Goal: Transaction & Acquisition: Register for event/course

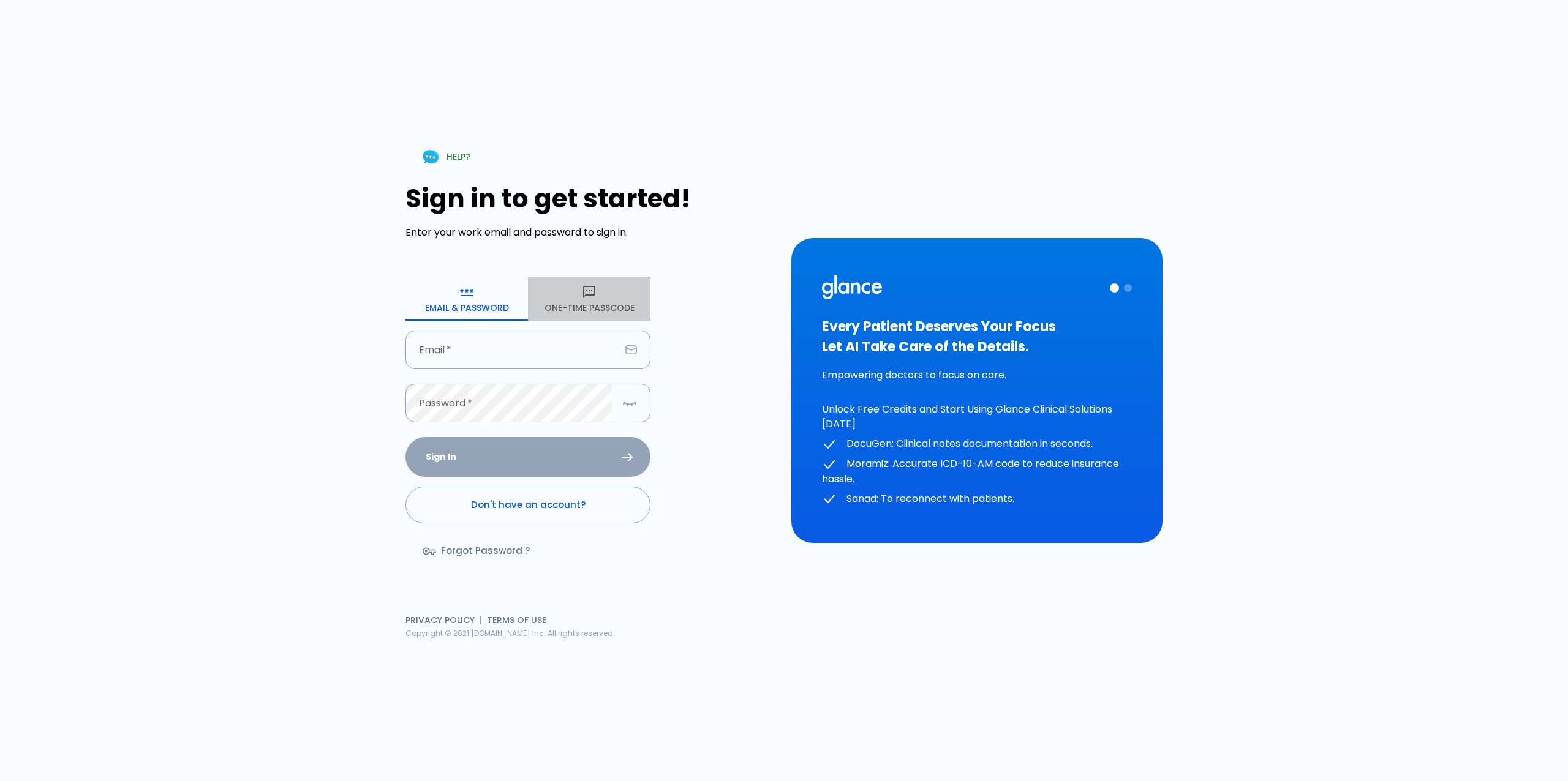
click at [580, 307] on button "One-Time Passcode" at bounding box center [589, 299] width 122 height 44
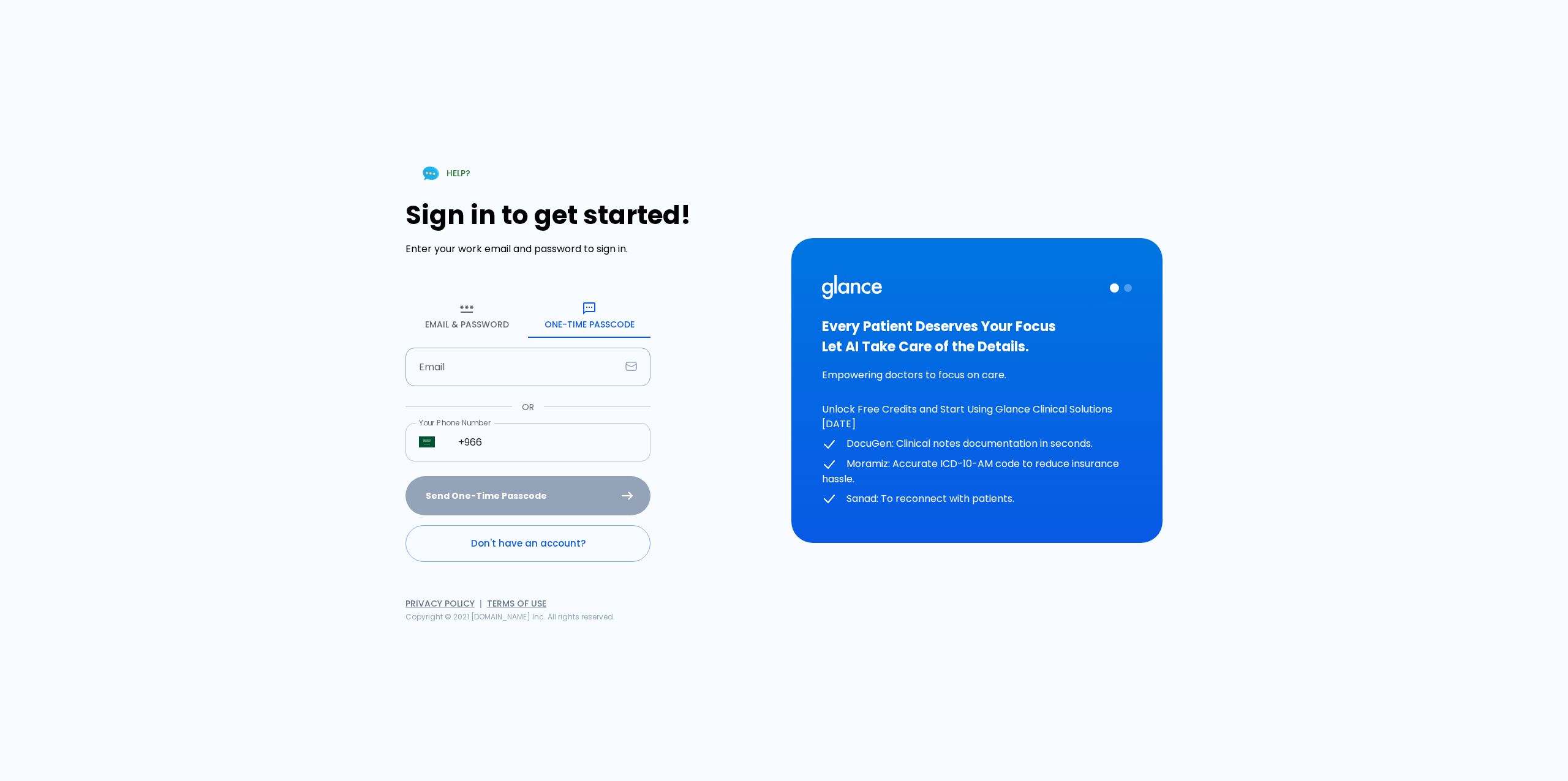
click at [530, 423] on input "+966" at bounding box center [547, 442] width 206 height 38
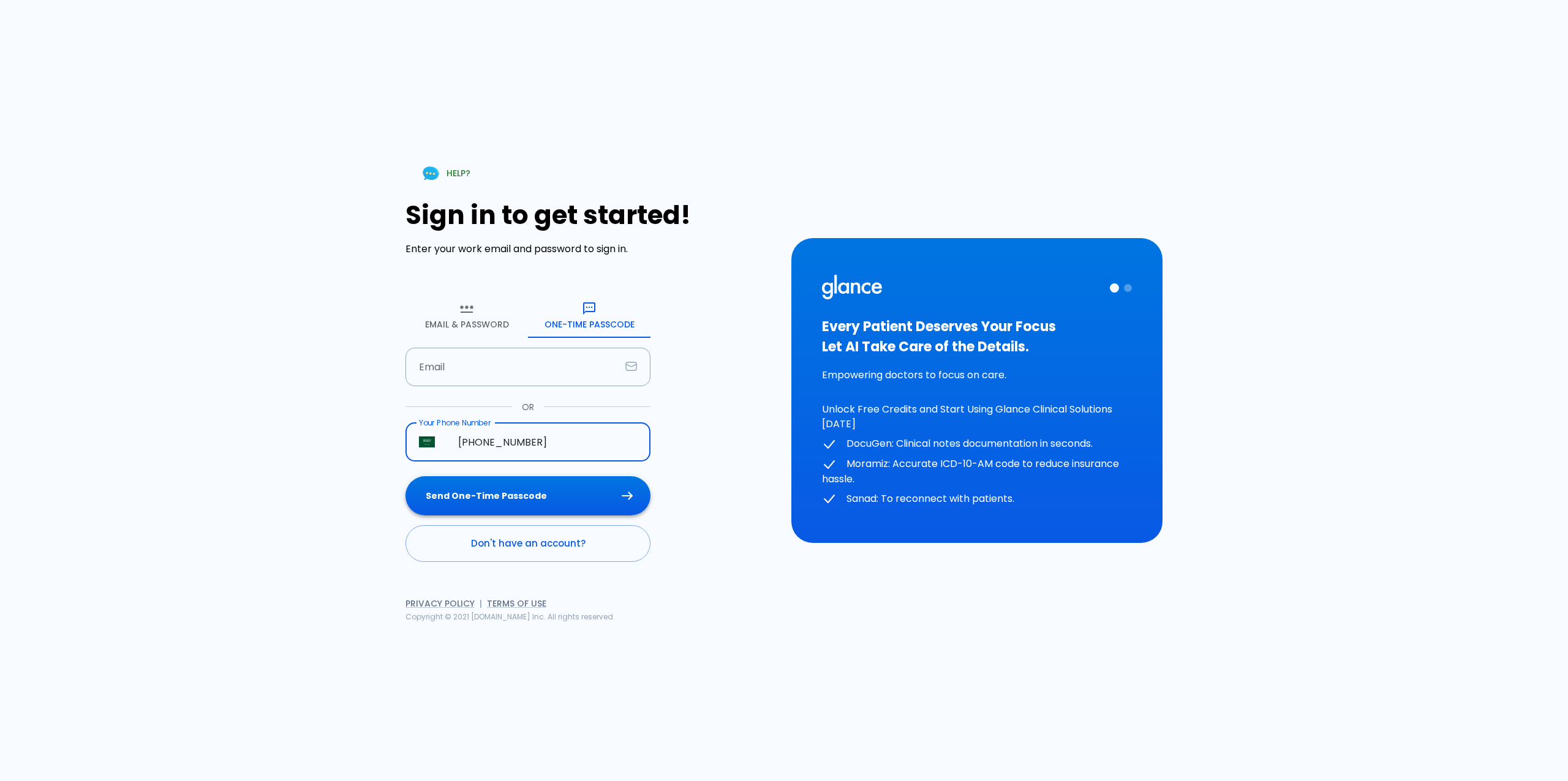
type input "[PHONE_NUMBER]"
click at [525, 492] on button "Send One-Time Passcode" at bounding box center [528, 496] width 245 height 39
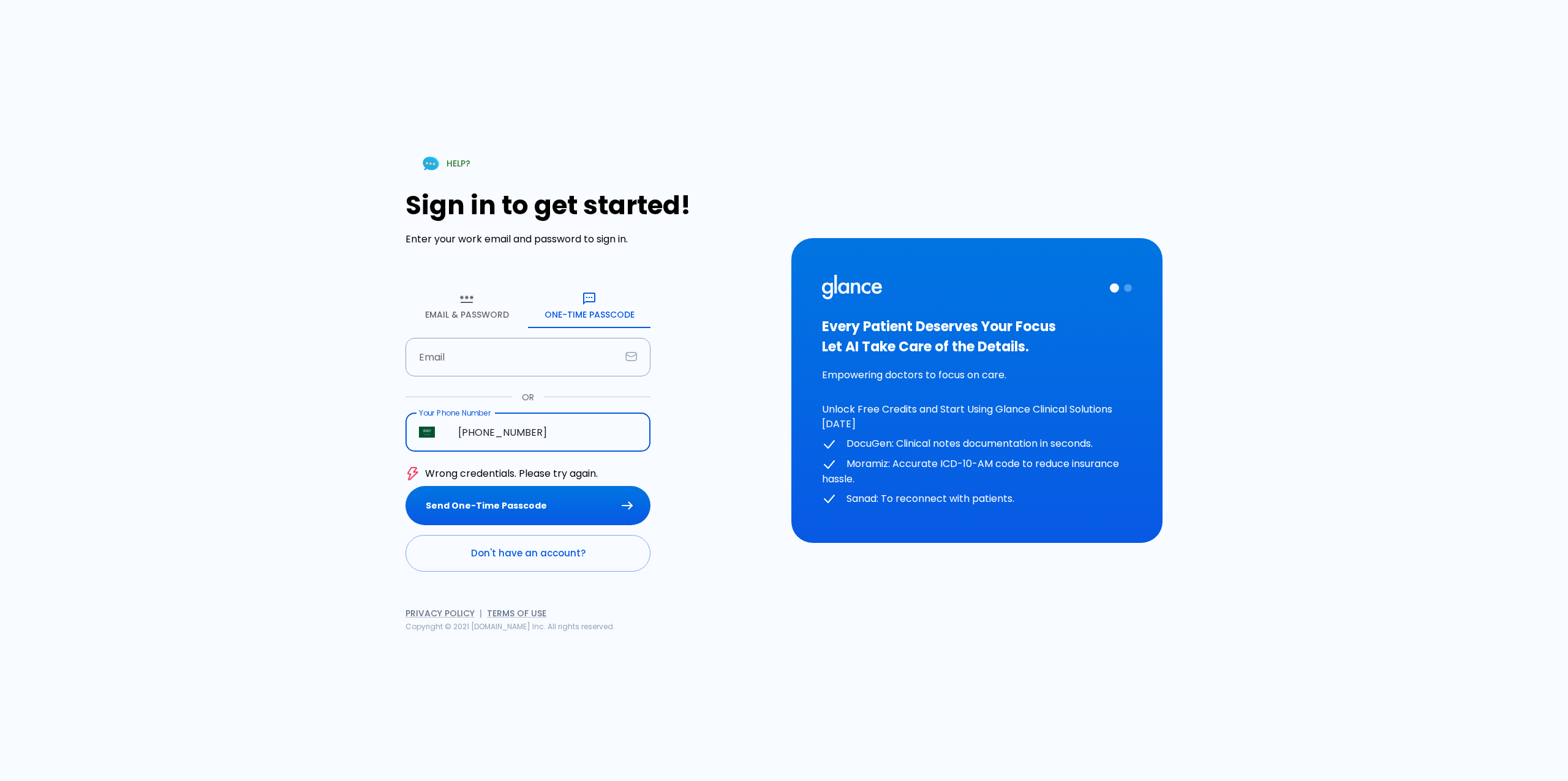
click at [568, 429] on input "[PHONE_NUMBER]" at bounding box center [547, 432] width 206 height 38
click at [487, 476] on p "Wrong credentials. Please try again." at bounding box center [512, 474] width 173 height 15
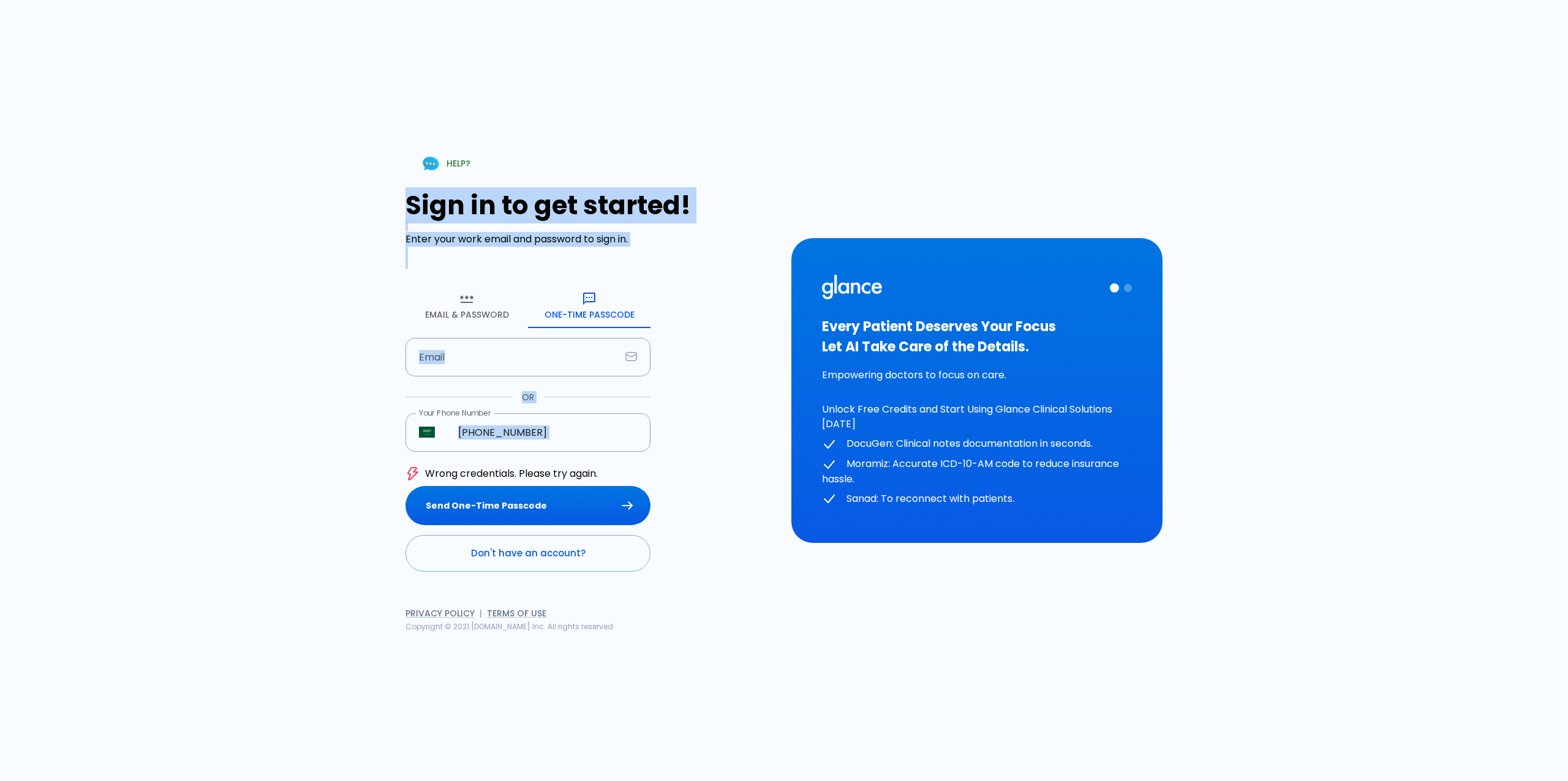
click at [487, 476] on p "Wrong credentials. Please try again." at bounding box center [512, 474] width 173 height 15
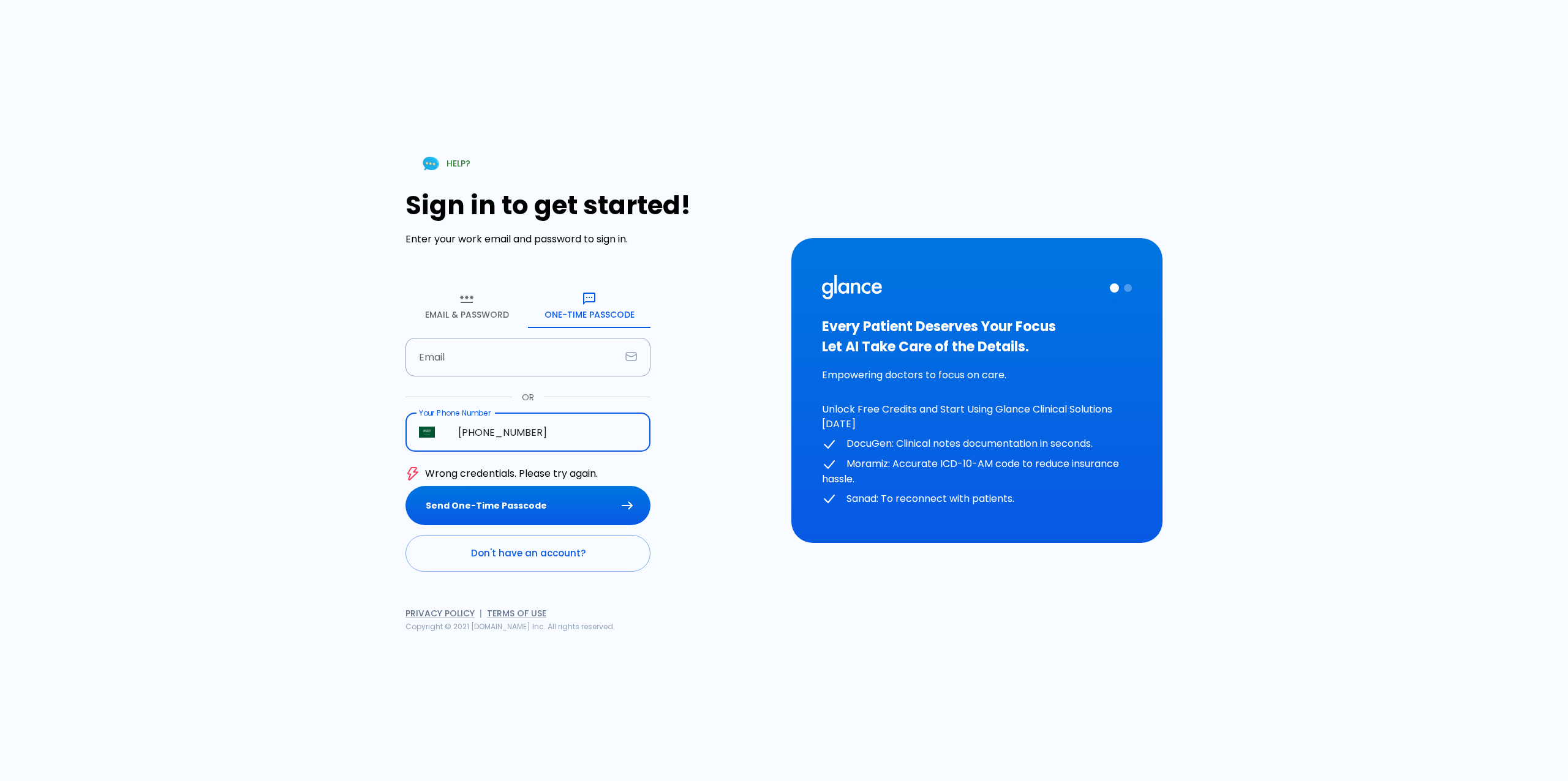
click at [568, 427] on input "[PHONE_NUMBER]" at bounding box center [547, 432] width 206 height 38
click at [536, 353] on input "Email" at bounding box center [513, 357] width 215 height 38
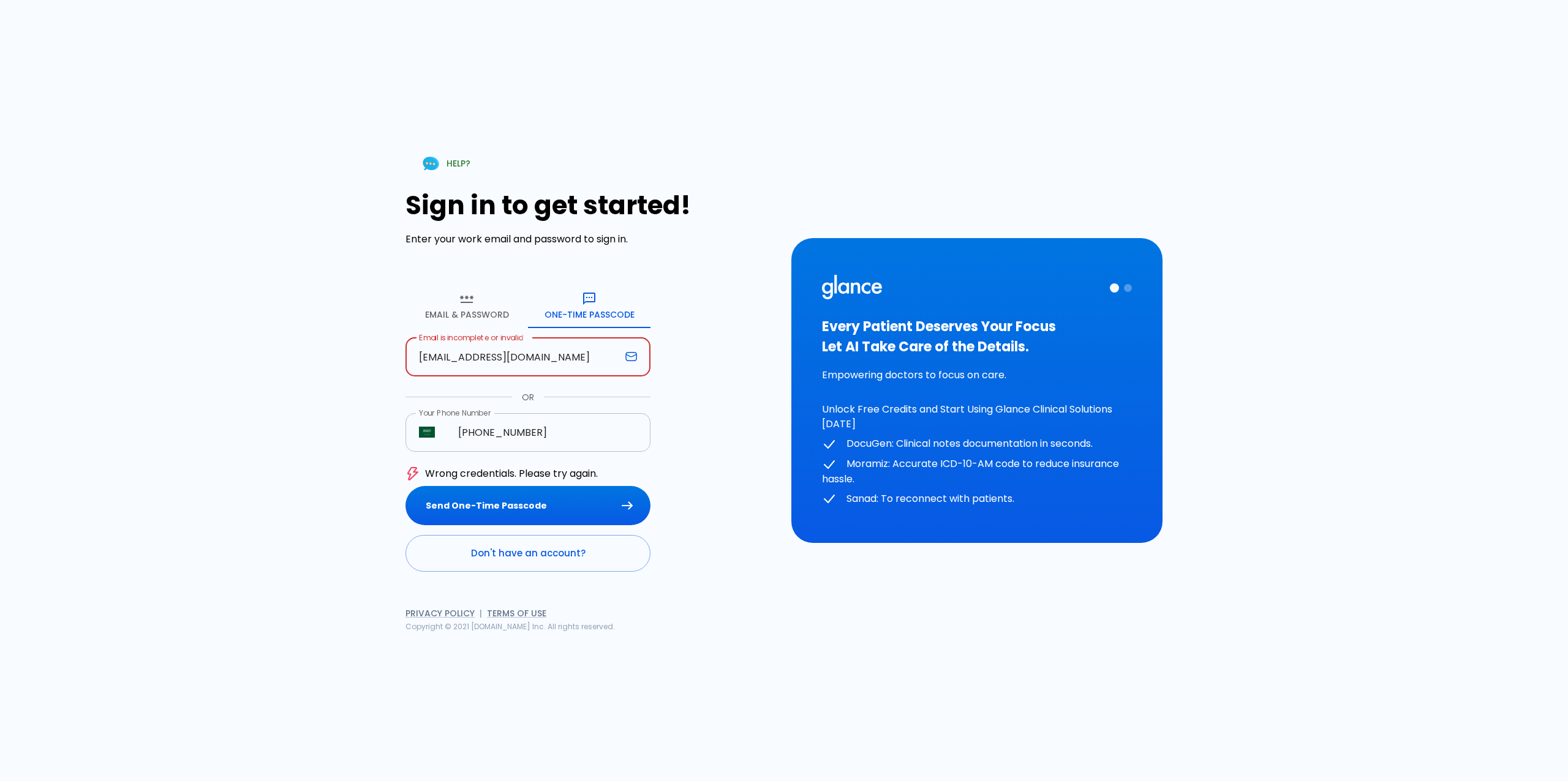
type input "[EMAIL_ADDRESS][DOMAIN_NAME]"
click at [546, 425] on input "[PHONE_NUMBER]" at bounding box center [547, 432] width 206 height 38
click at [545, 422] on input "[PHONE_NUMBER]" at bounding box center [547, 432] width 206 height 38
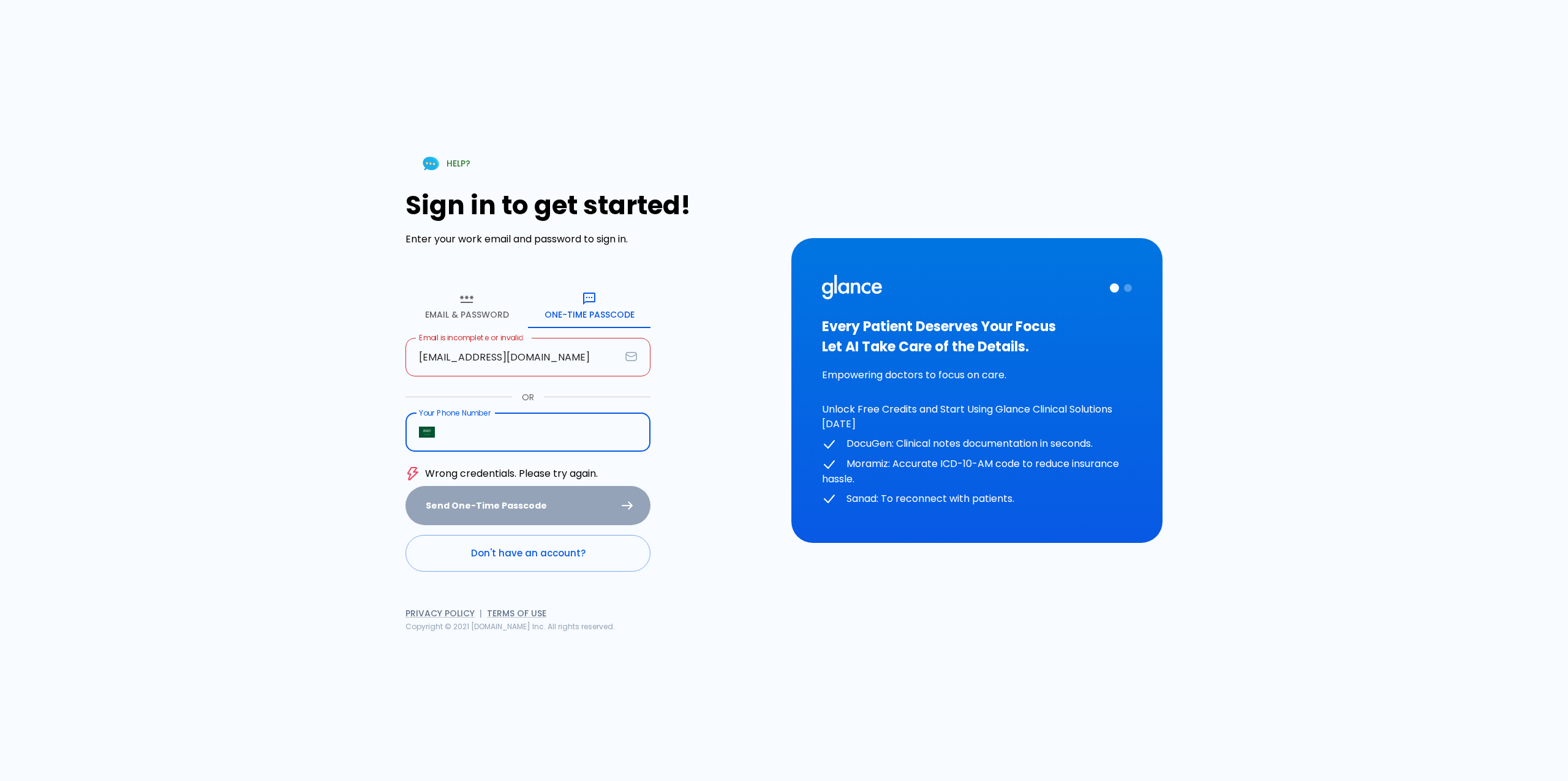
click at [530, 355] on input "[EMAIL_ADDRESS][DOMAIN_NAME]" at bounding box center [513, 357] width 215 height 38
click at [684, 483] on div "Sign in to get started! Enter your work email and password to sign in. Email & …" at bounding box center [591, 381] width 371 height 381
click at [543, 511] on div "Send One-Time Passcode" at bounding box center [528, 506] width 245 height 39
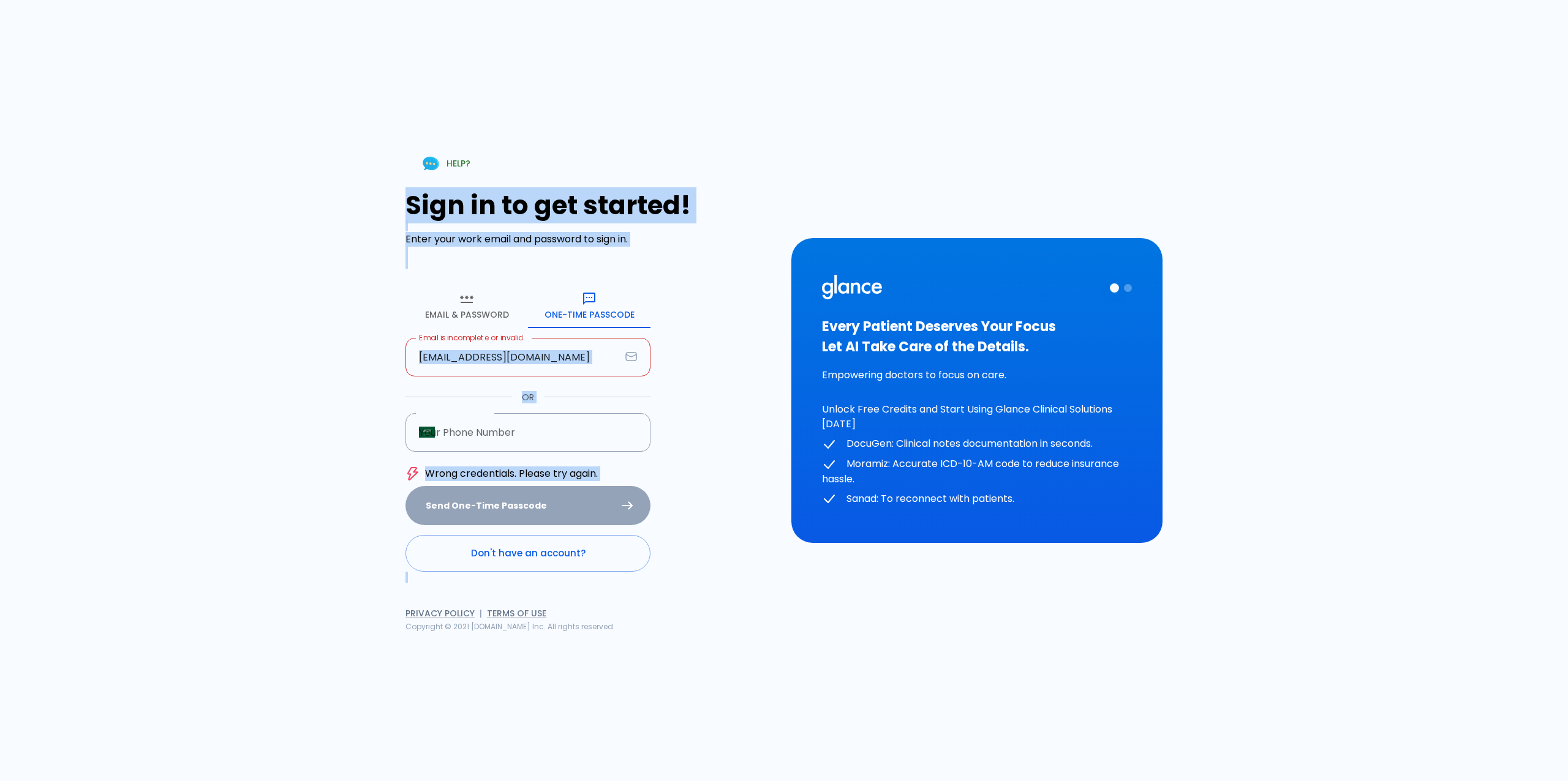
click at [542, 511] on div "Send One-Time Passcode" at bounding box center [528, 506] width 245 height 39
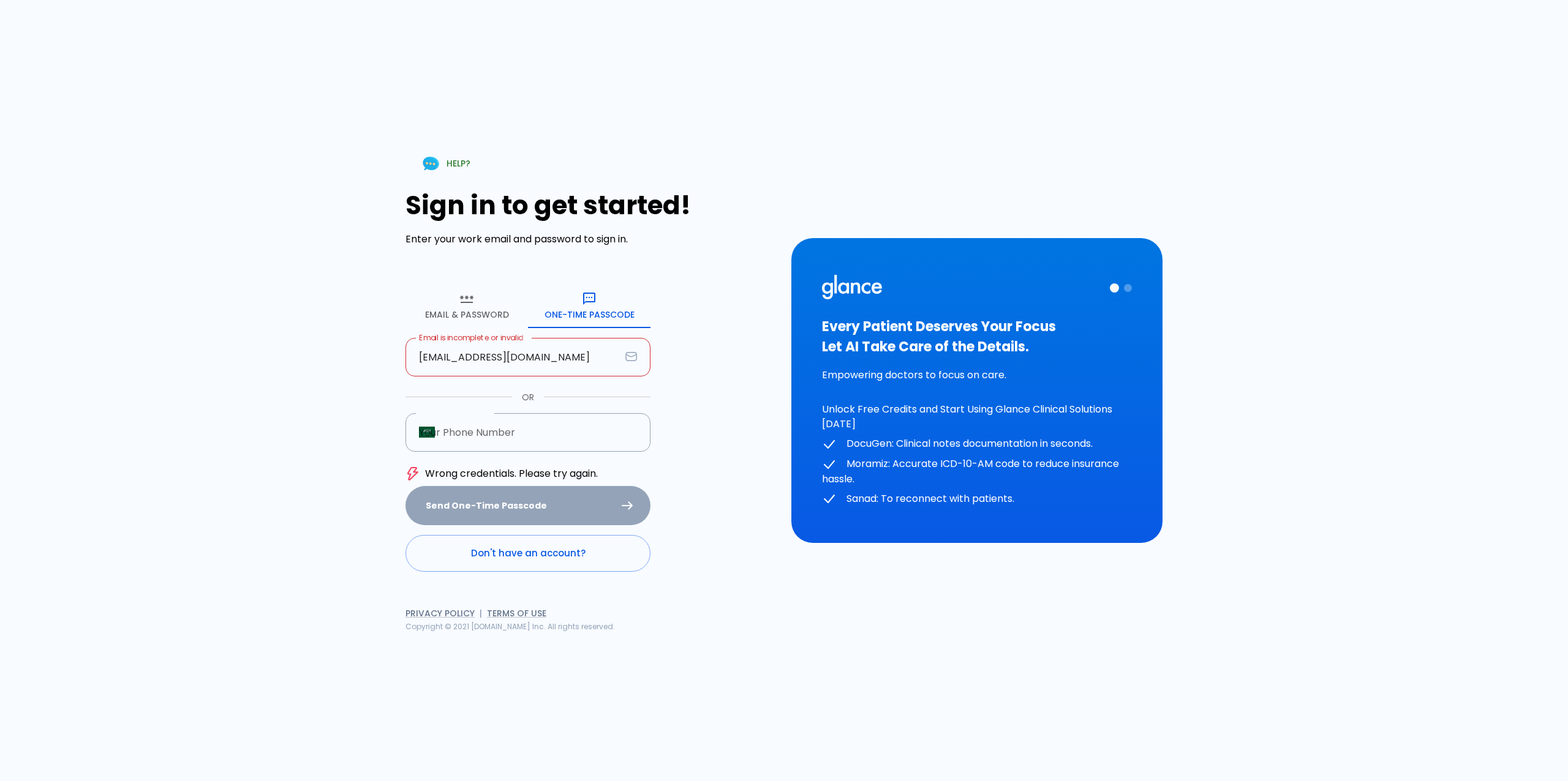
click at [542, 511] on div "Send One-Time Passcode" at bounding box center [528, 506] width 245 height 39
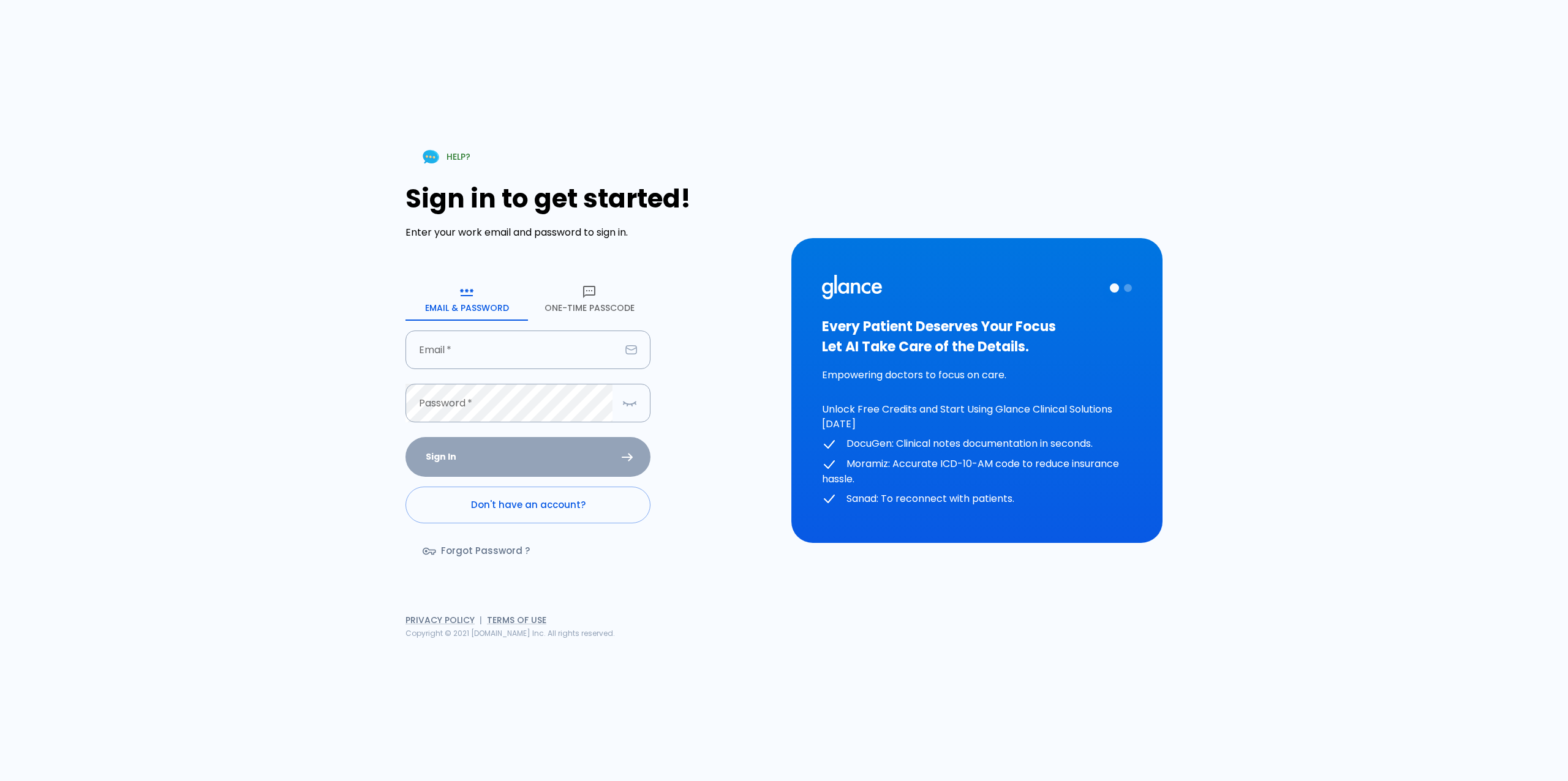
click at [591, 298] on icon "button" at bounding box center [590, 292] width 15 height 15
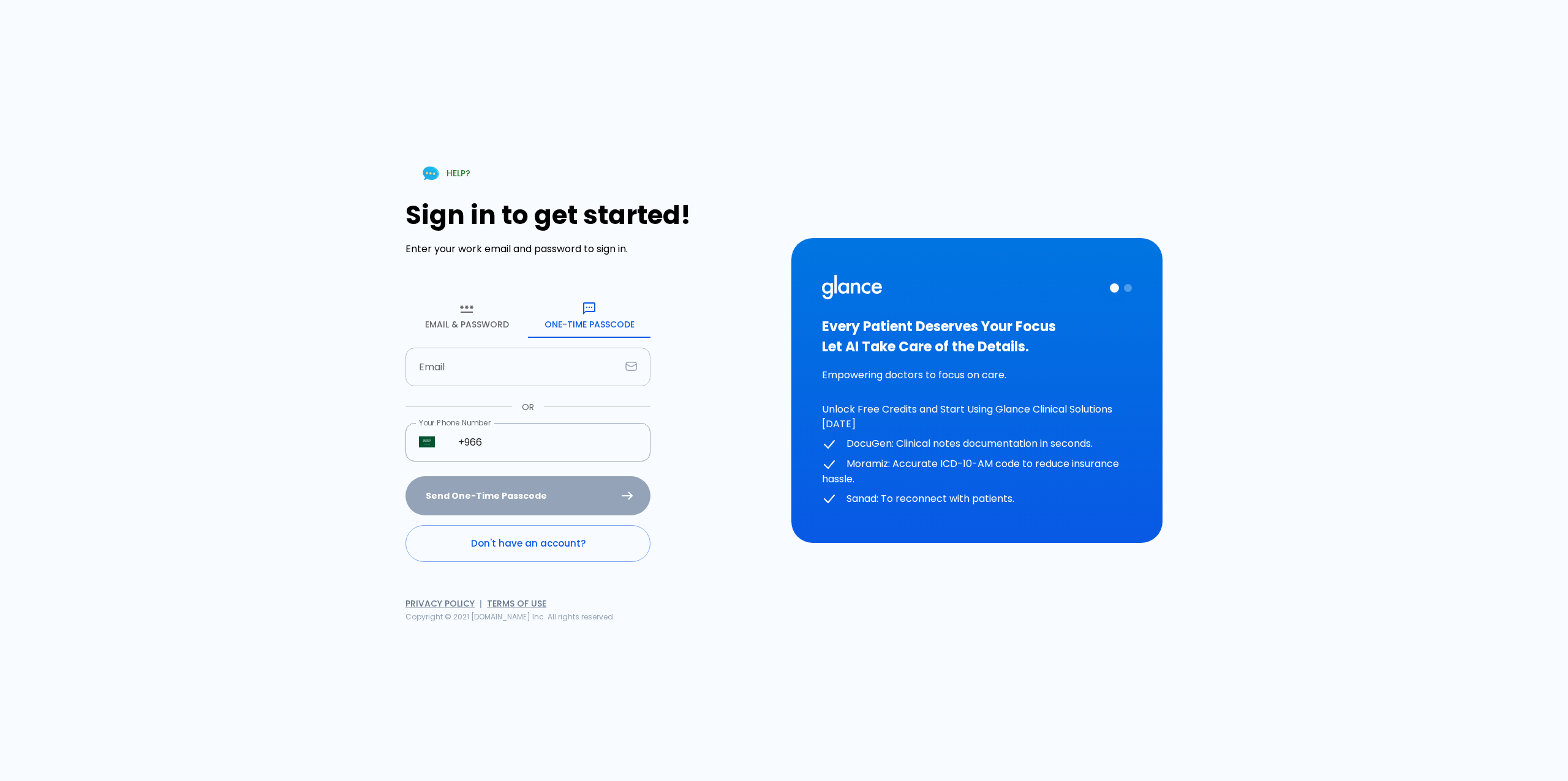
click at [530, 365] on input "Email" at bounding box center [513, 366] width 215 height 38
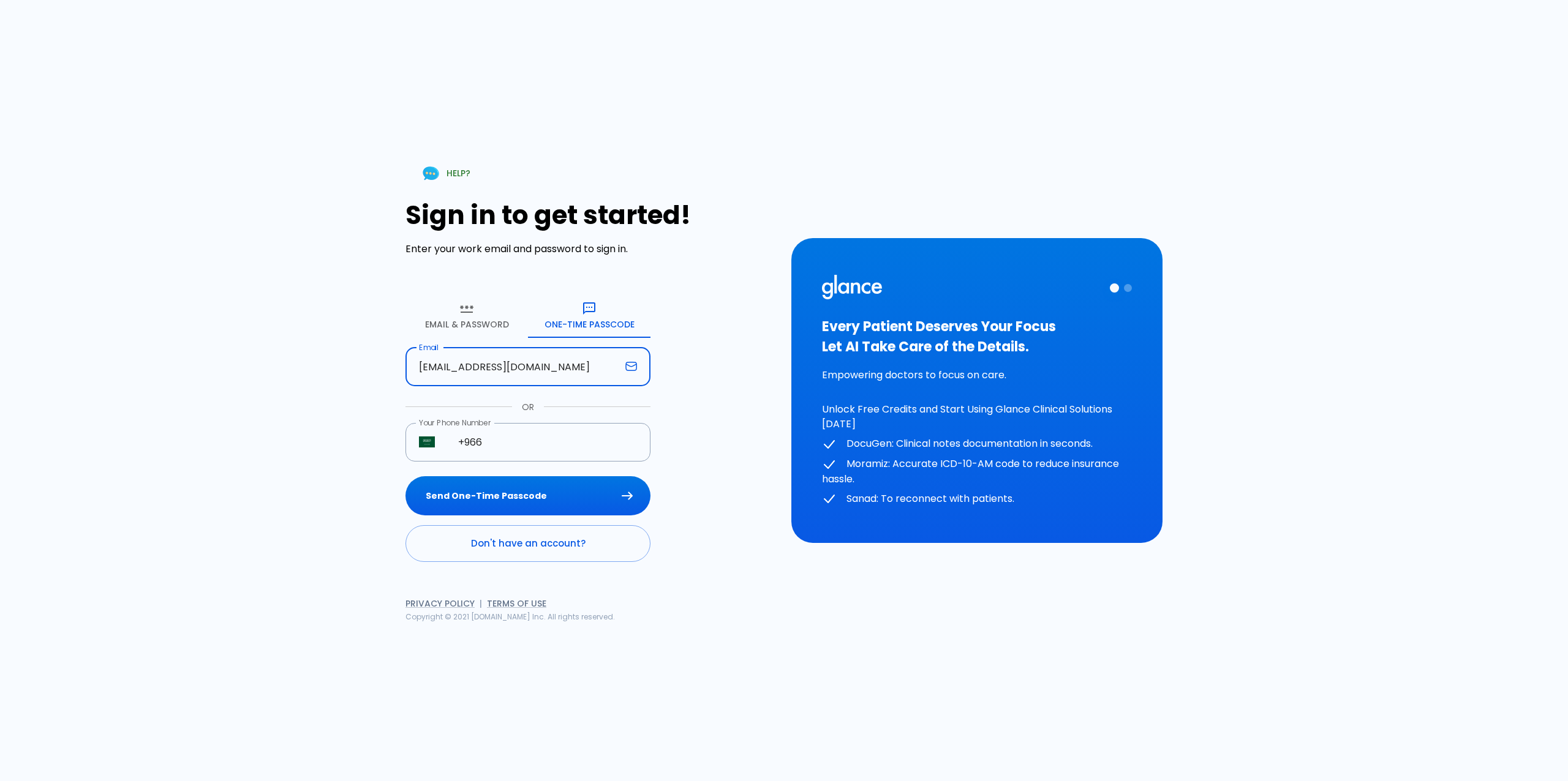
type input "[EMAIL_ADDRESS][DOMAIN_NAME]"
drag, startPoint x: 746, startPoint y: 339, endPoint x: 693, endPoint y: 380, distance: 67.0
click at [746, 339] on div "Sign in to get started! Enter your work email and password to sign in. Email & …" at bounding box center [591, 380] width 371 height 361
click at [595, 492] on button "Send One-Time Passcode" at bounding box center [528, 496] width 245 height 39
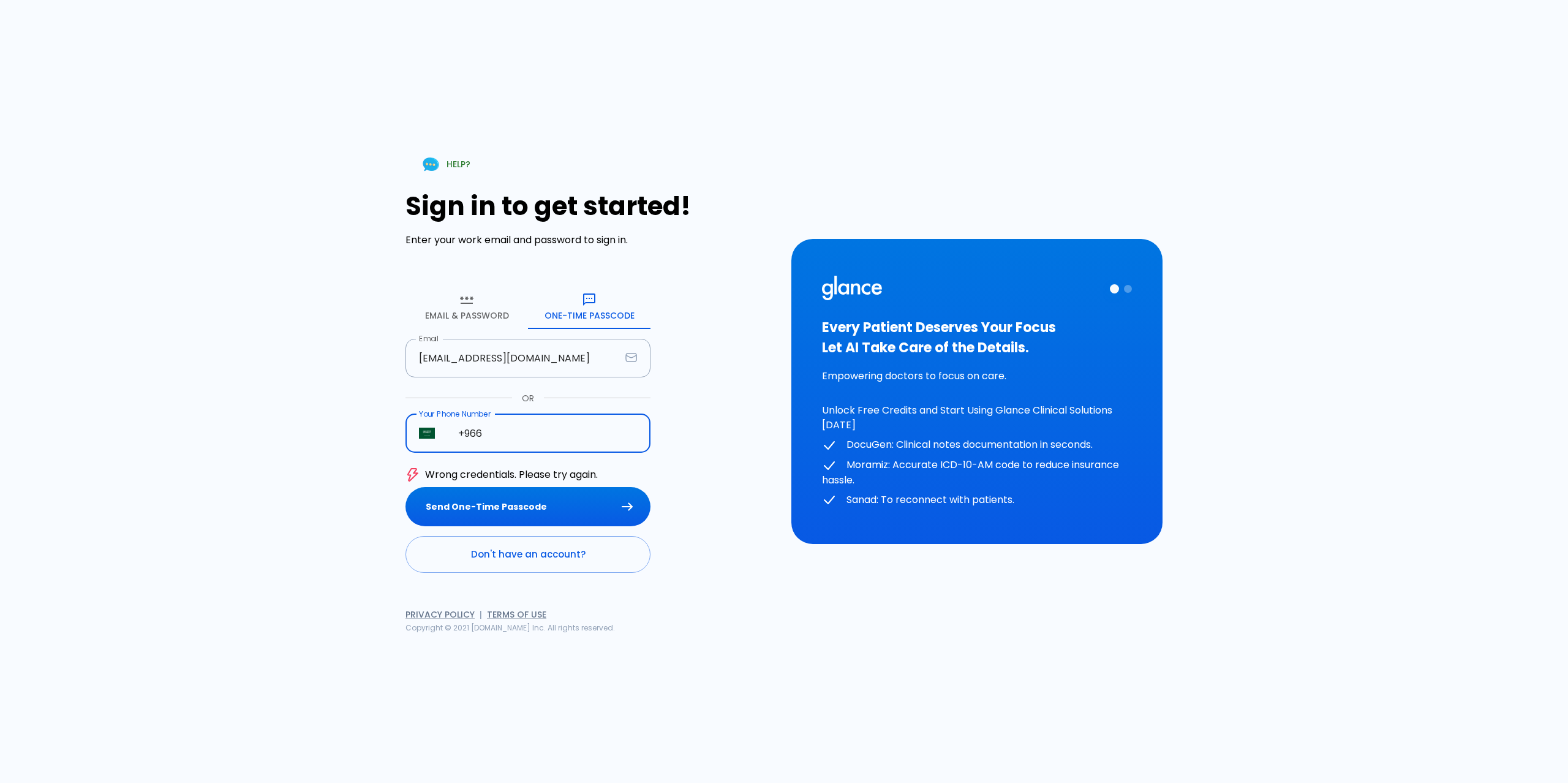
click at [542, 450] on input "+966" at bounding box center [547, 433] width 206 height 38
click at [523, 361] on input "[EMAIL_ADDRESS][DOMAIN_NAME]" at bounding box center [513, 358] width 215 height 38
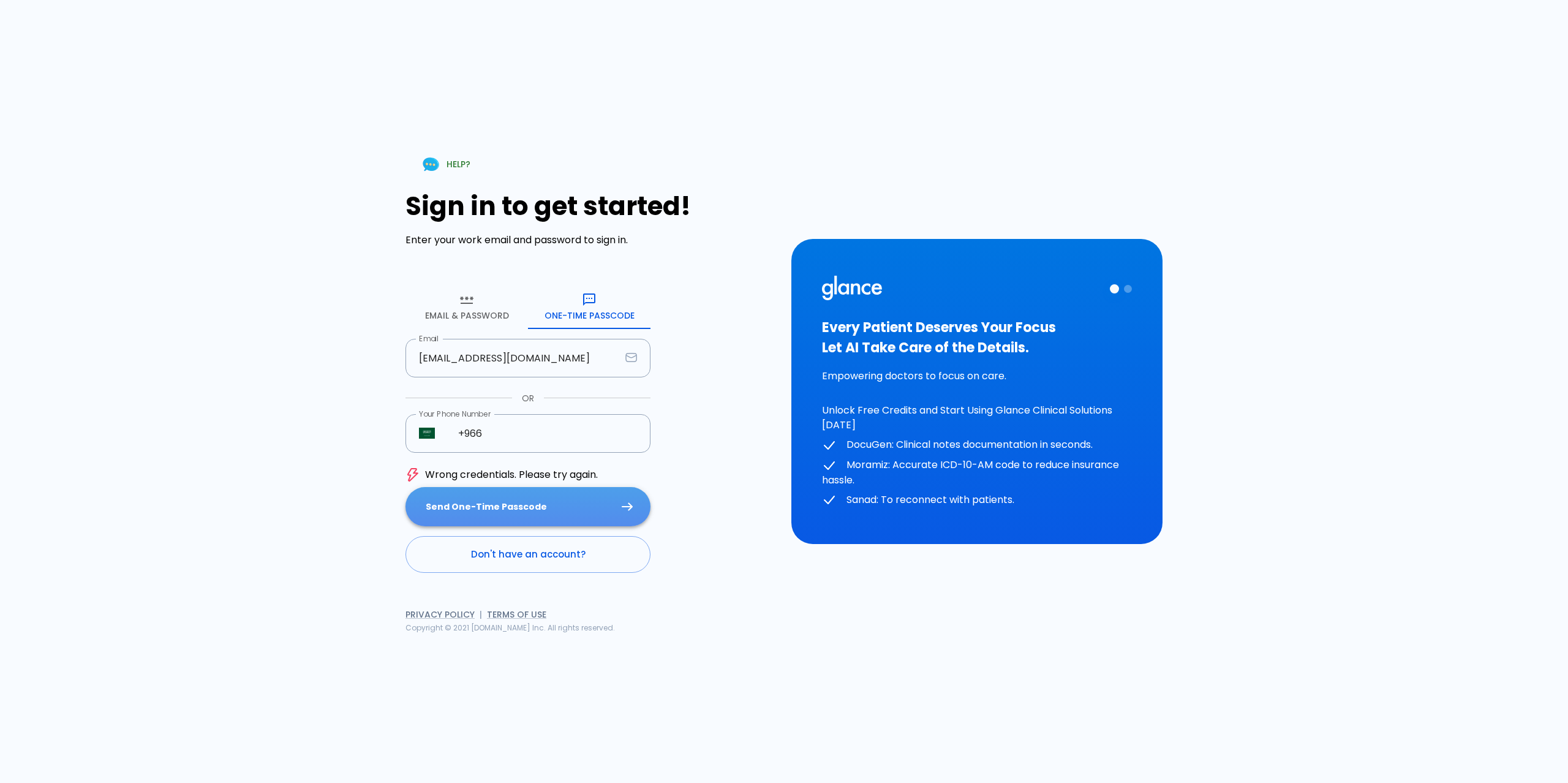
click at [518, 511] on button "Send One-Time Passcode" at bounding box center [528, 507] width 245 height 39
click at [462, 301] on icon "button" at bounding box center [467, 299] width 15 height 15
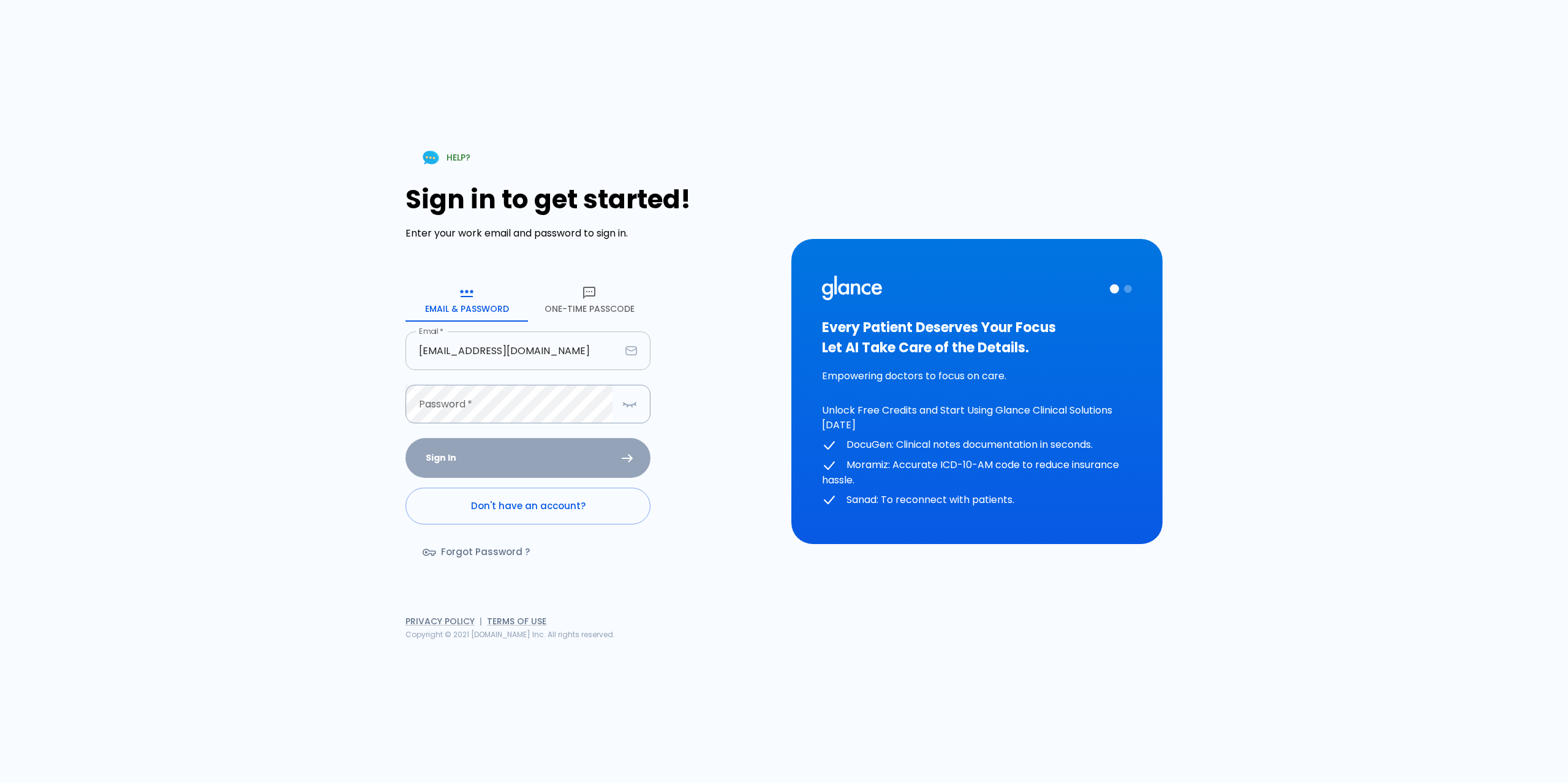
click at [502, 348] on input "[EMAIL_ADDRESS][DOMAIN_NAME]" at bounding box center [513, 350] width 215 height 38
click at [502, 346] on input "[EMAIL_ADDRESS][DOMAIN_NAME]" at bounding box center [513, 350] width 215 height 38
click at [173, 403] on div "HELP? Sign in to get started! Enter your work email and password to sign in. Em…" at bounding box center [784, 392] width 1568 height 783
click at [523, 353] on input "[EMAIL_ADDRESS][DOMAIN_NAME]" at bounding box center [513, 350] width 215 height 38
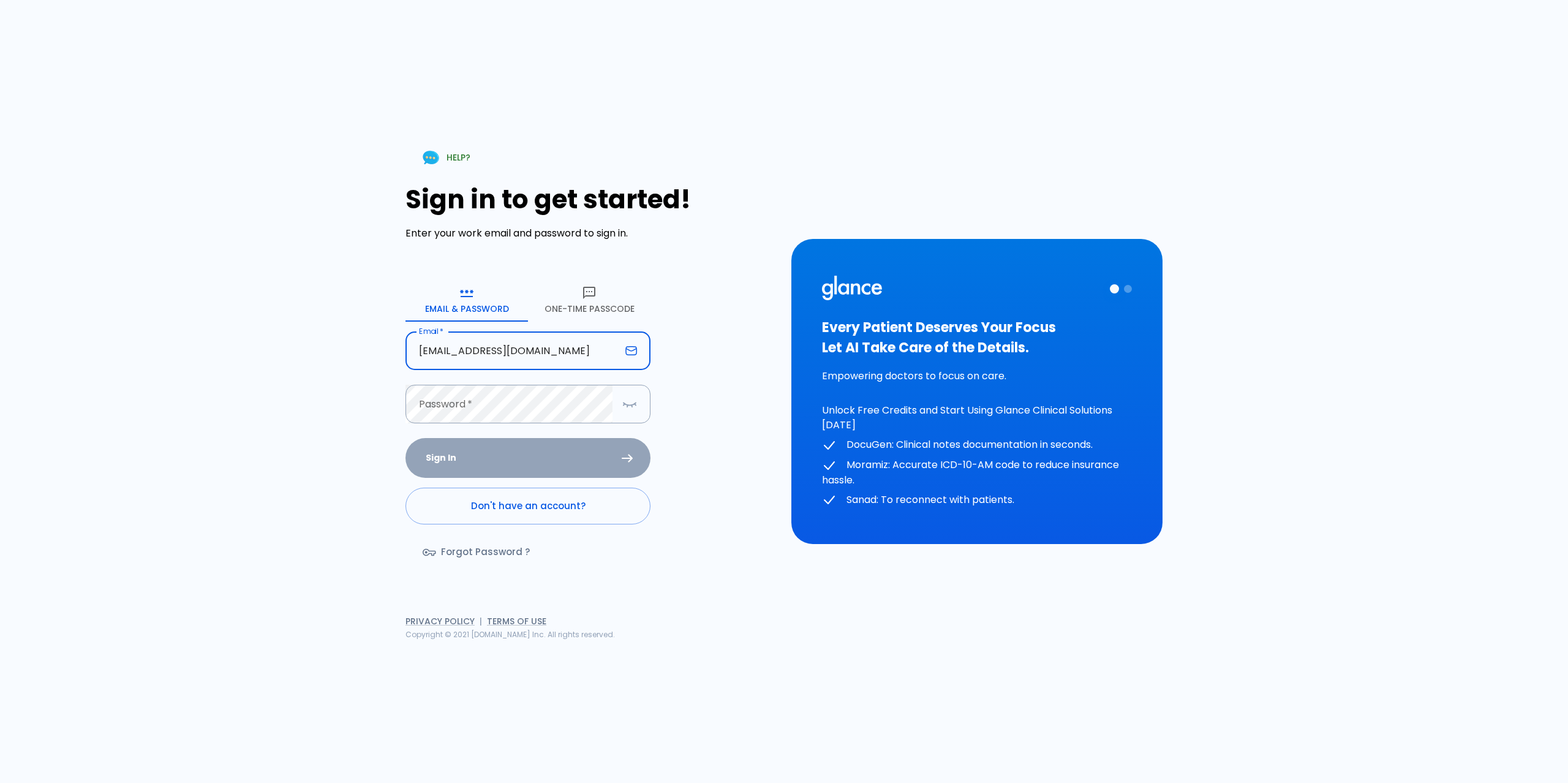
click at [522, 353] on input "[EMAIL_ADDRESS][DOMAIN_NAME]" at bounding box center [513, 350] width 215 height 38
click at [520, 351] on input "[EMAIL_ADDRESS][DOMAIN_NAME]" at bounding box center [513, 350] width 215 height 38
type input "Dr.jahhaaf@glance.care"
click at [550, 459] on button "Sign In" at bounding box center [528, 457] width 245 height 39
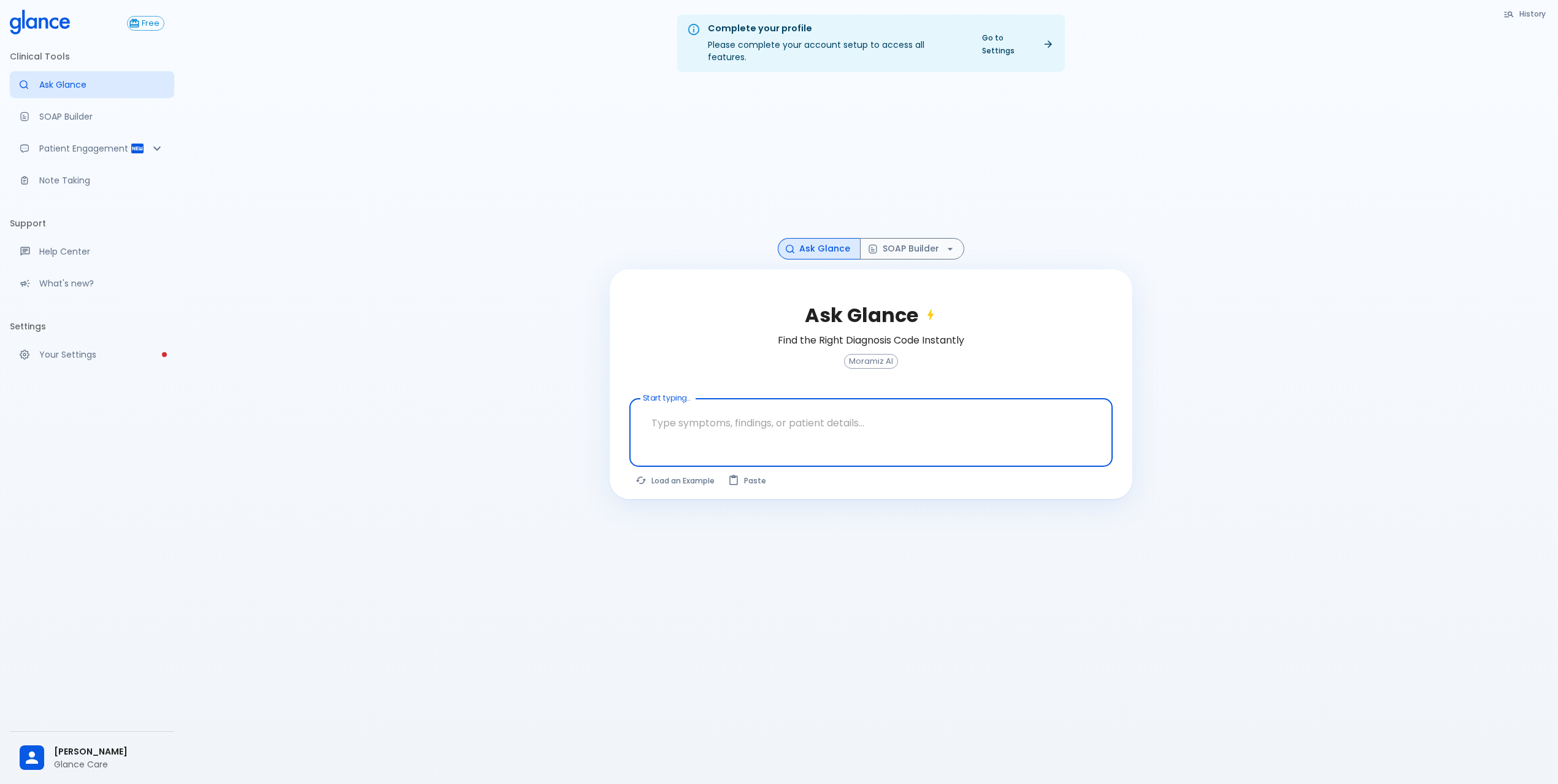
click at [86, 745] on span "Dr. Abdulrahman AlJahhaaf" at bounding box center [108, 751] width 110 height 13
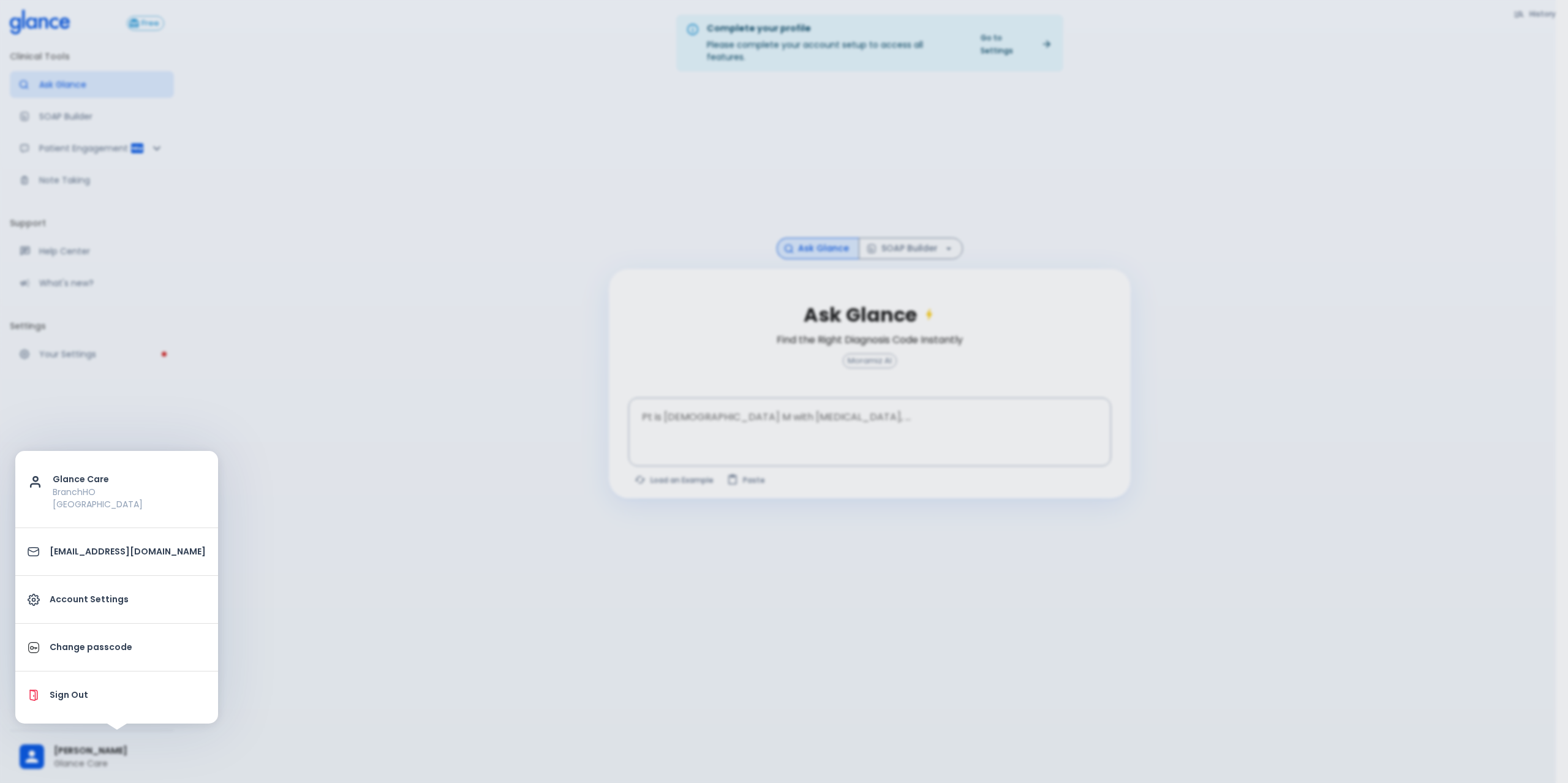
click at [108, 700] on p "Sign Out" at bounding box center [128, 695] width 156 height 13
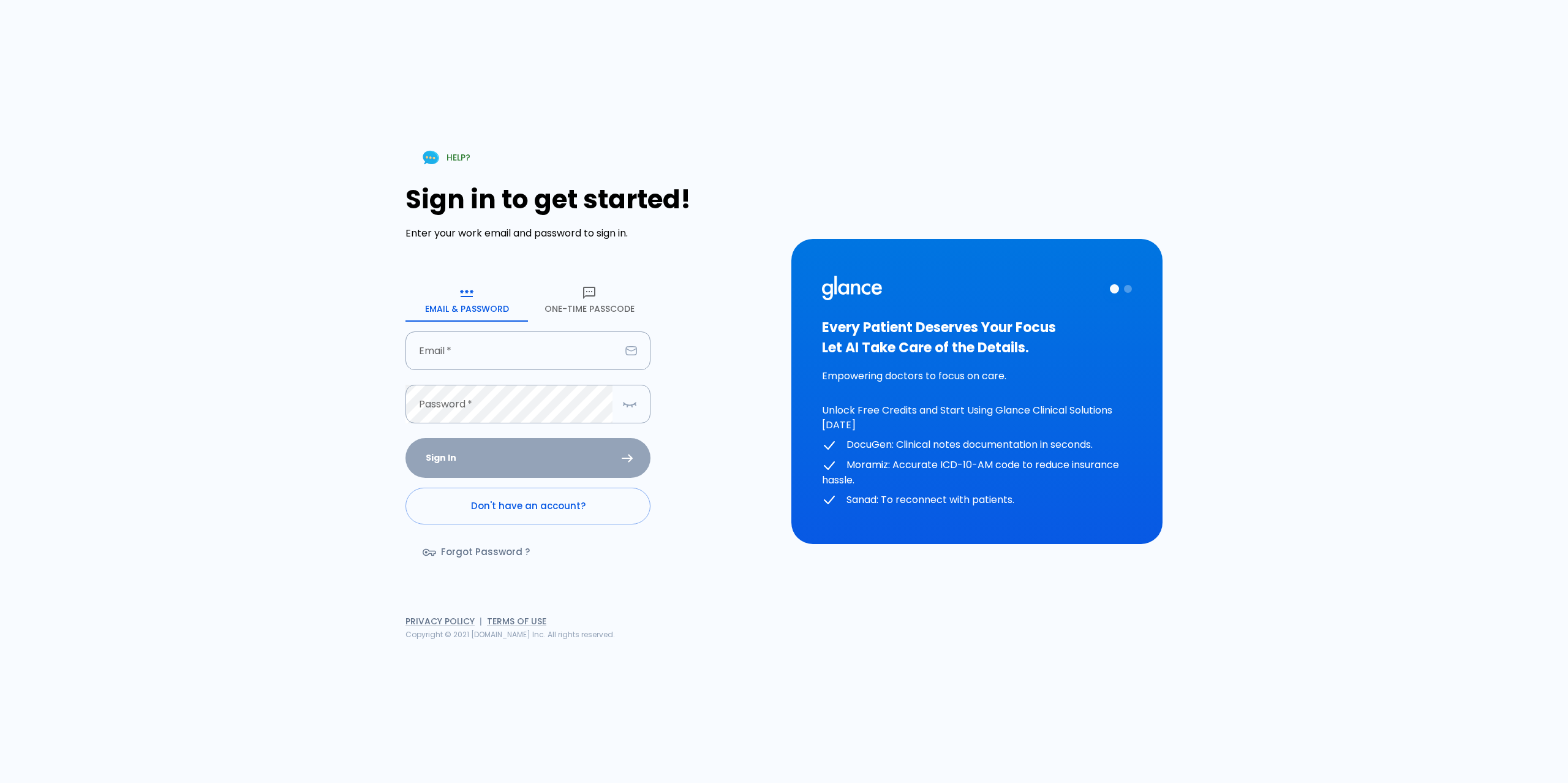
click at [526, 525] on div "Sign In Don't have an account? Forgot Password ?" at bounding box center [528, 508] width 245 height 142
click at [512, 512] on link "Don't have an account?" at bounding box center [528, 505] width 245 height 37
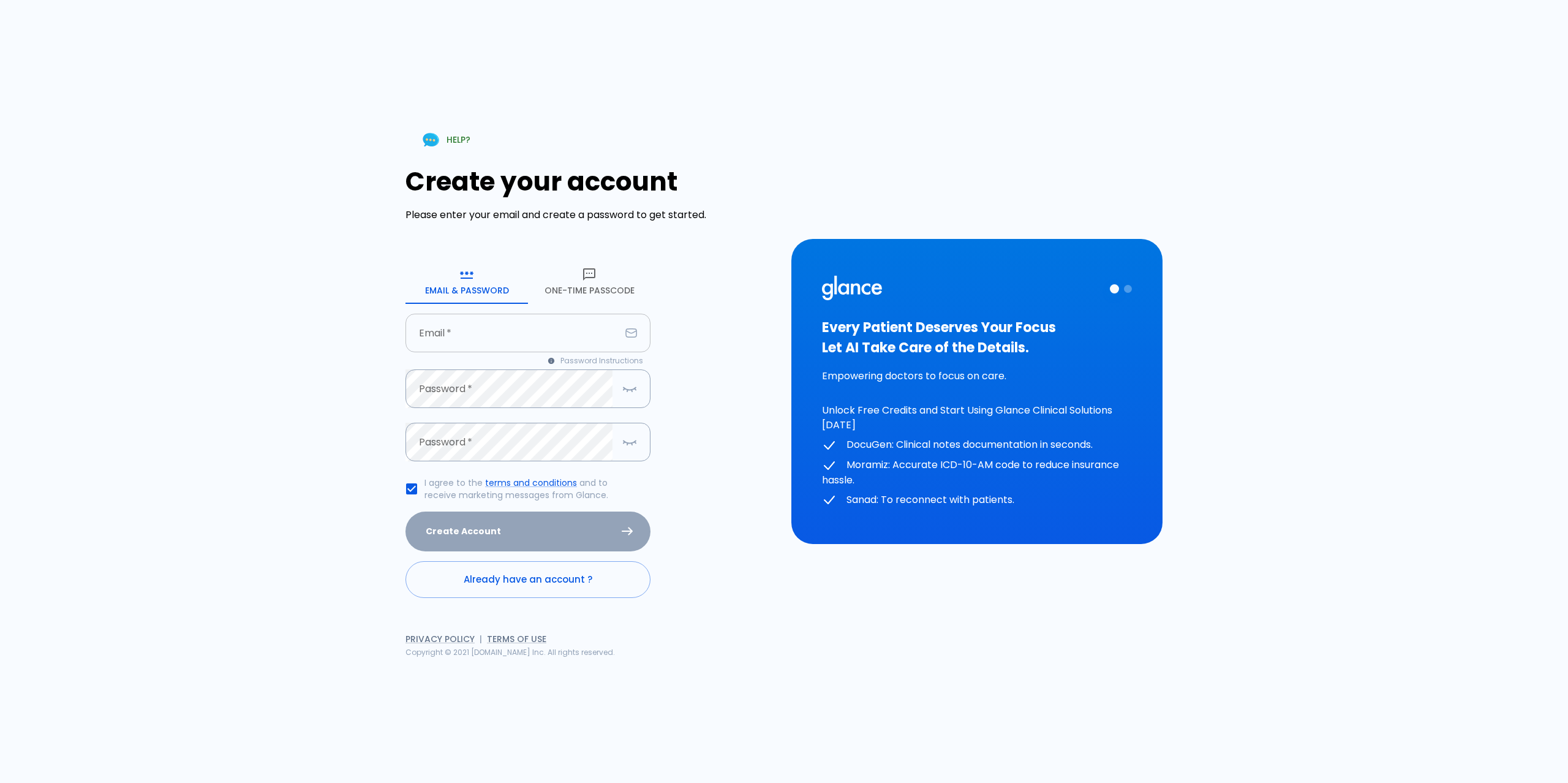
click at [468, 343] on input "Email   *" at bounding box center [513, 332] width 215 height 38
click at [466, 330] on input "test@glance.care" at bounding box center [513, 332] width 215 height 38
click at [466, 330] on input "test@glance.care" at bounding box center [513, 332] width 215 height 38
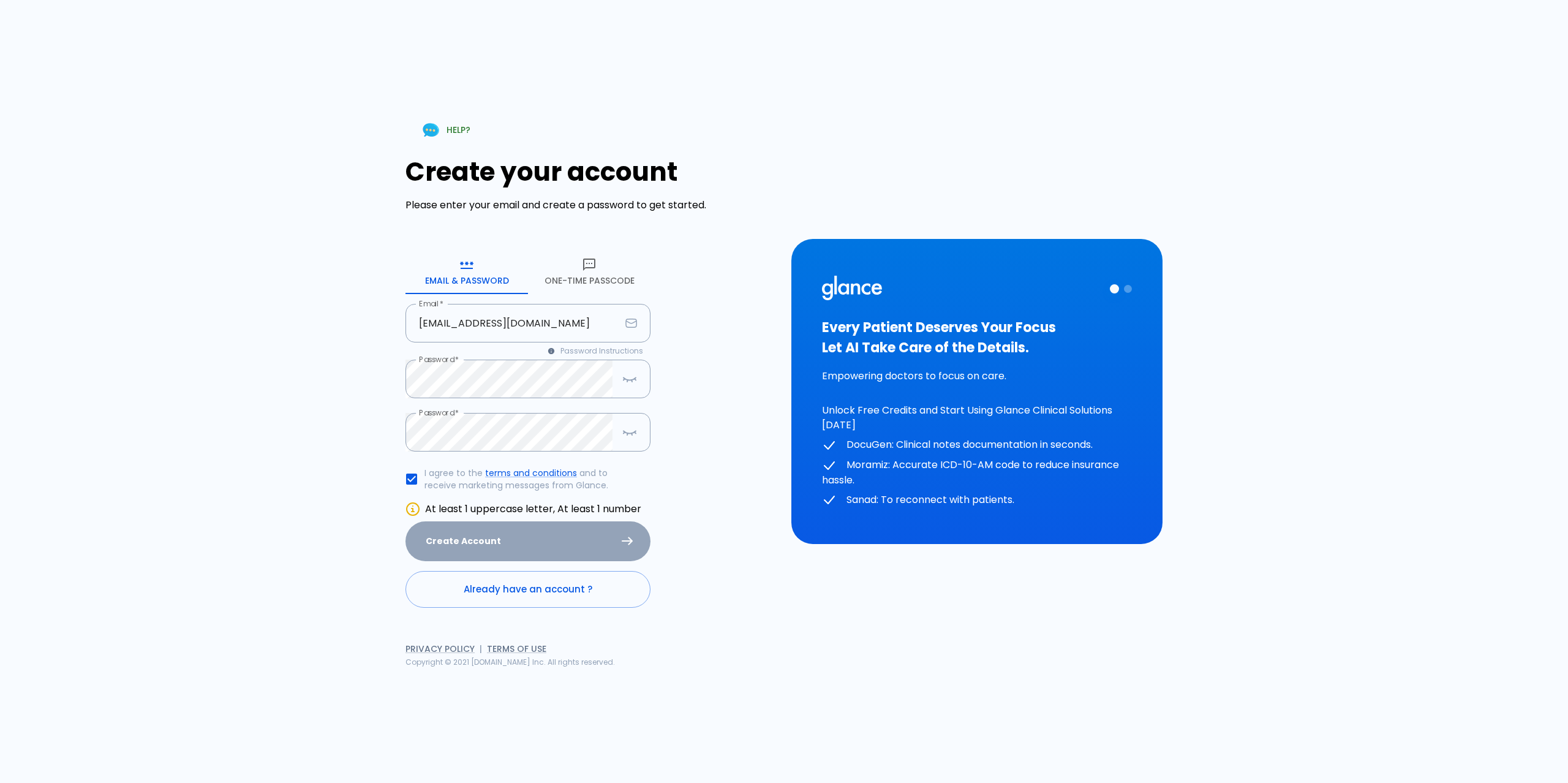
click at [249, 415] on div "HELP? Create your account Please enter your email and create a password to get …" at bounding box center [784, 392] width 1568 height 783
click at [283, 484] on div "HELP? Create your account Please enter your email and create a password to get …" at bounding box center [784, 392] width 1568 height 783
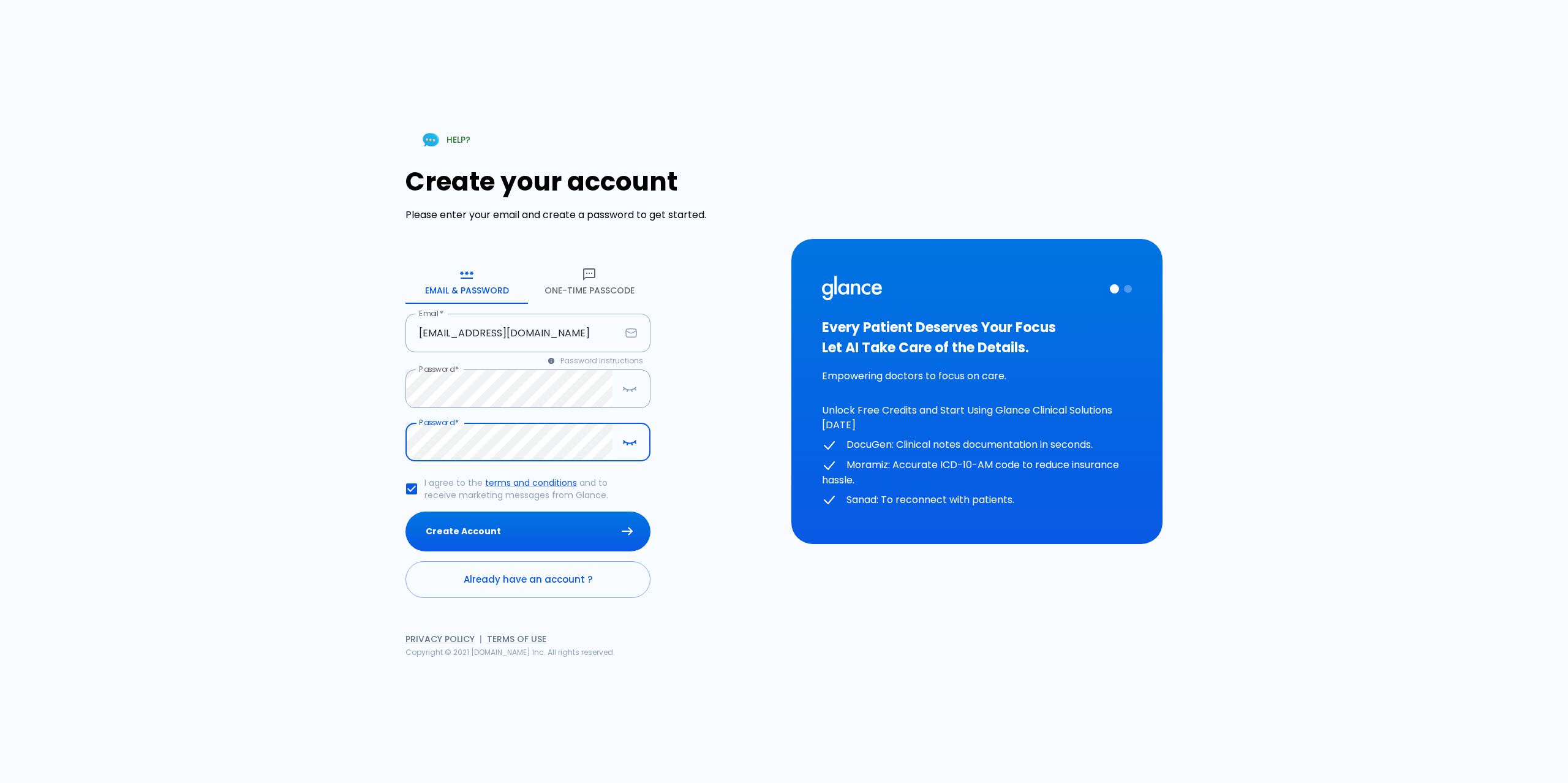
click at [265, 503] on div "HELP? Create your account Please enter your email and create a password to get …" at bounding box center [784, 392] width 1568 height 783
click at [487, 534] on button "Create Account" at bounding box center [528, 531] width 245 height 39
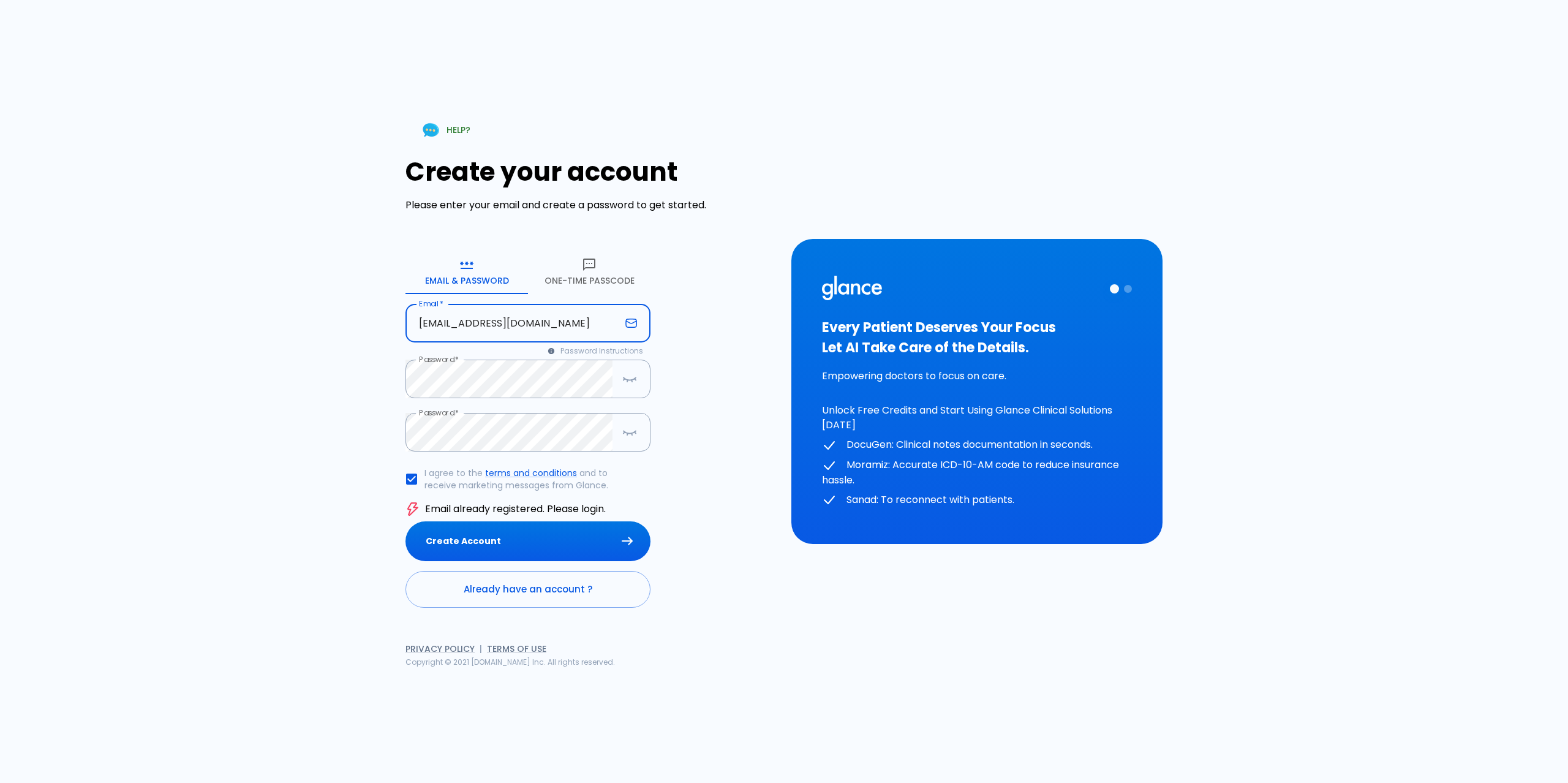
click at [435, 326] on input "test@glance.care" at bounding box center [513, 323] width 215 height 38
click at [435, 323] on input "test@glance.care" at bounding box center [513, 323] width 215 height 38
type input "tester@glance.care"
click at [290, 478] on div "HELP? Create your account Please enter your email and create a password to get …" at bounding box center [784, 392] width 1568 height 783
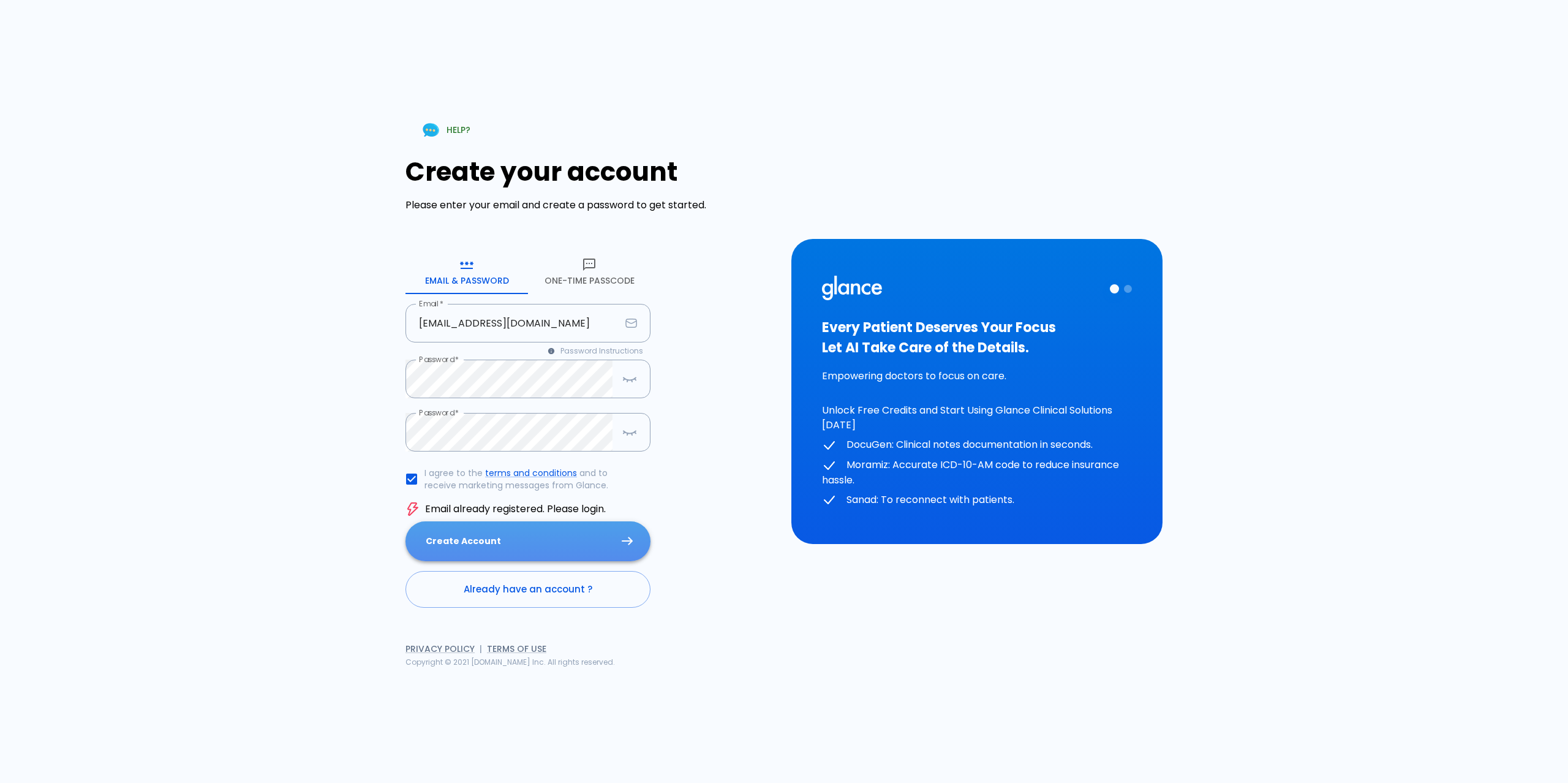
click at [473, 544] on button "Create Account" at bounding box center [528, 541] width 245 height 39
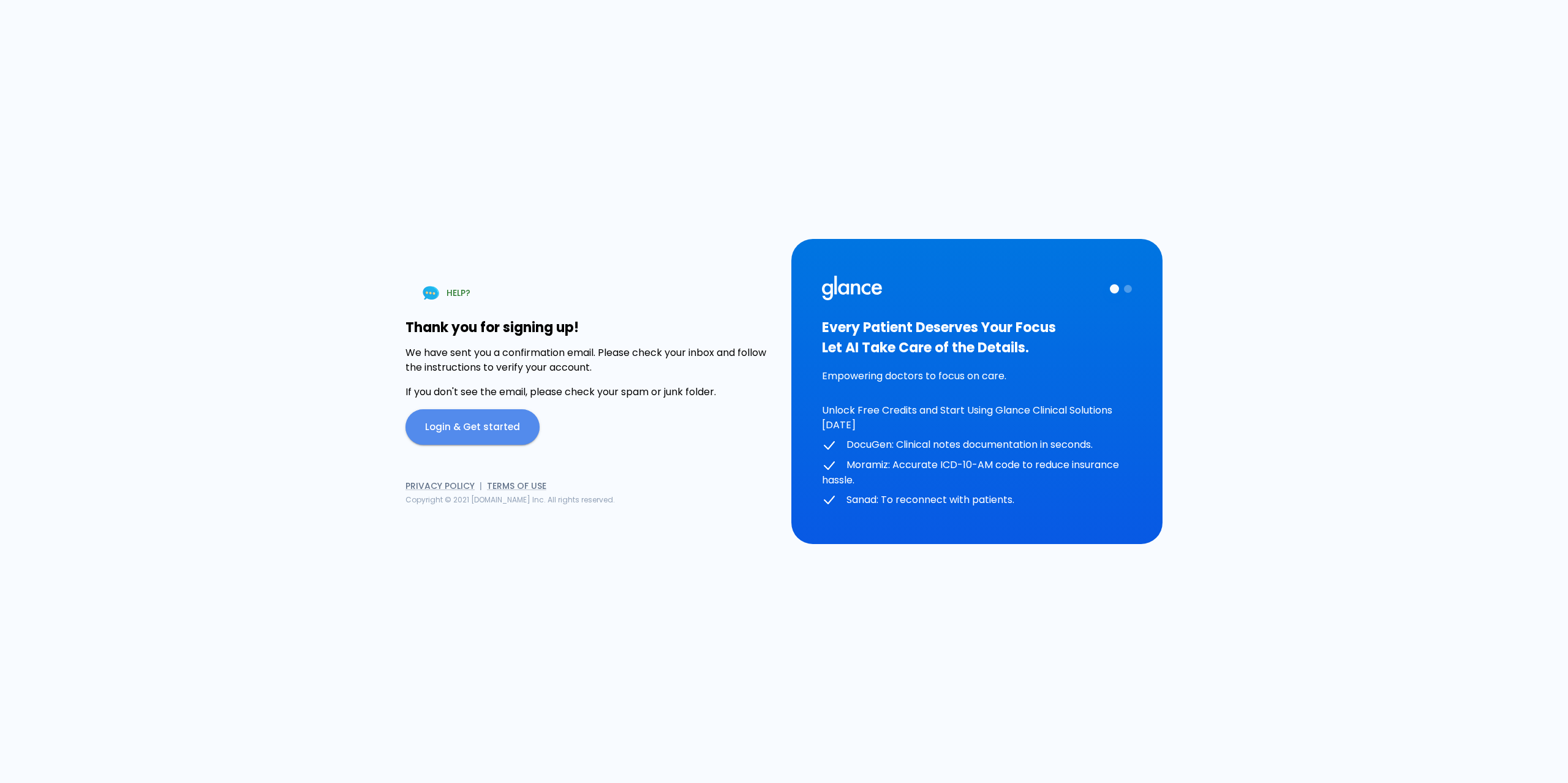
click at [478, 434] on link "Login & Get started" at bounding box center [472, 427] width 134 height 36
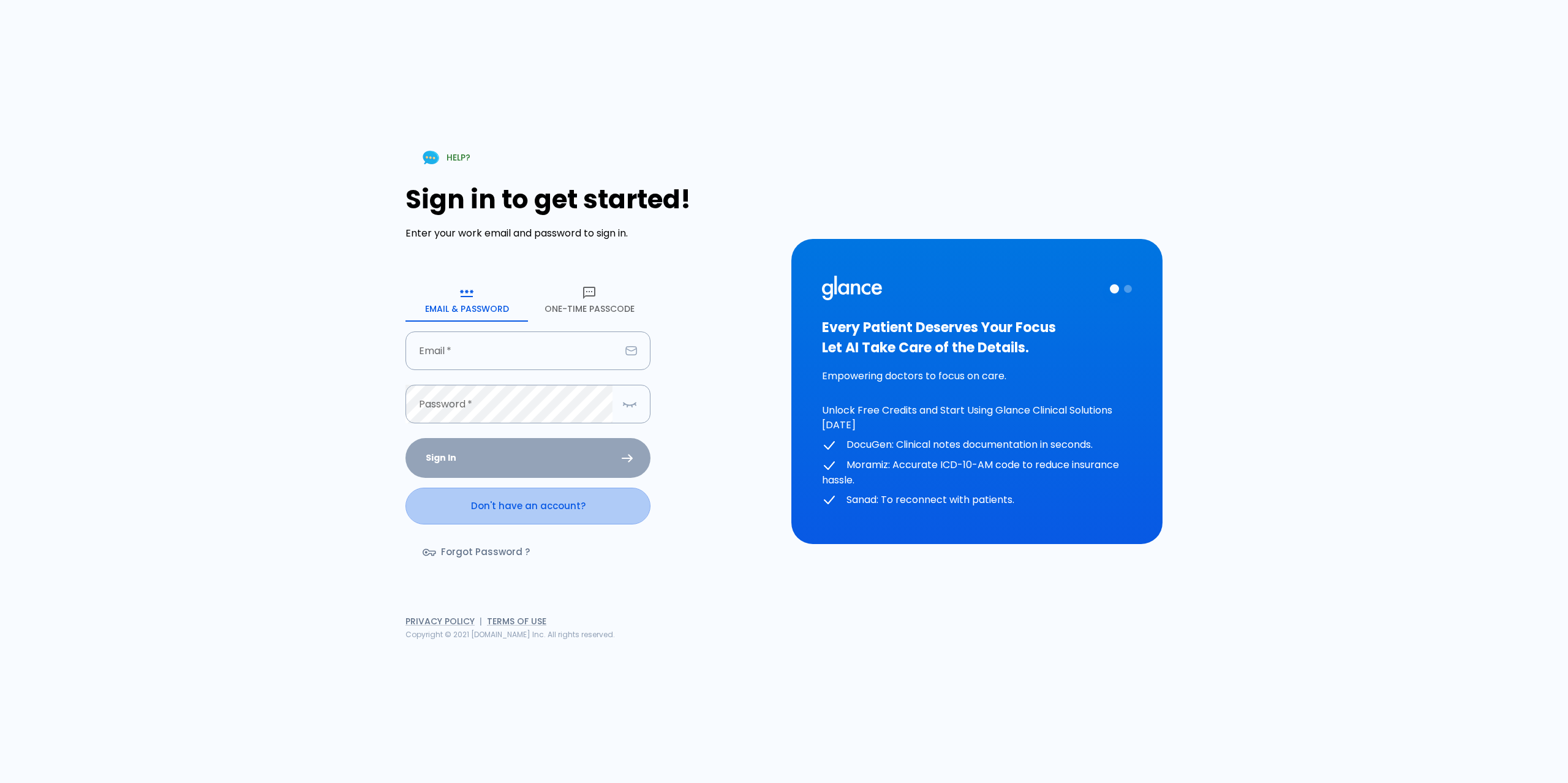
click at [545, 519] on link "Don't have an account?" at bounding box center [528, 505] width 245 height 37
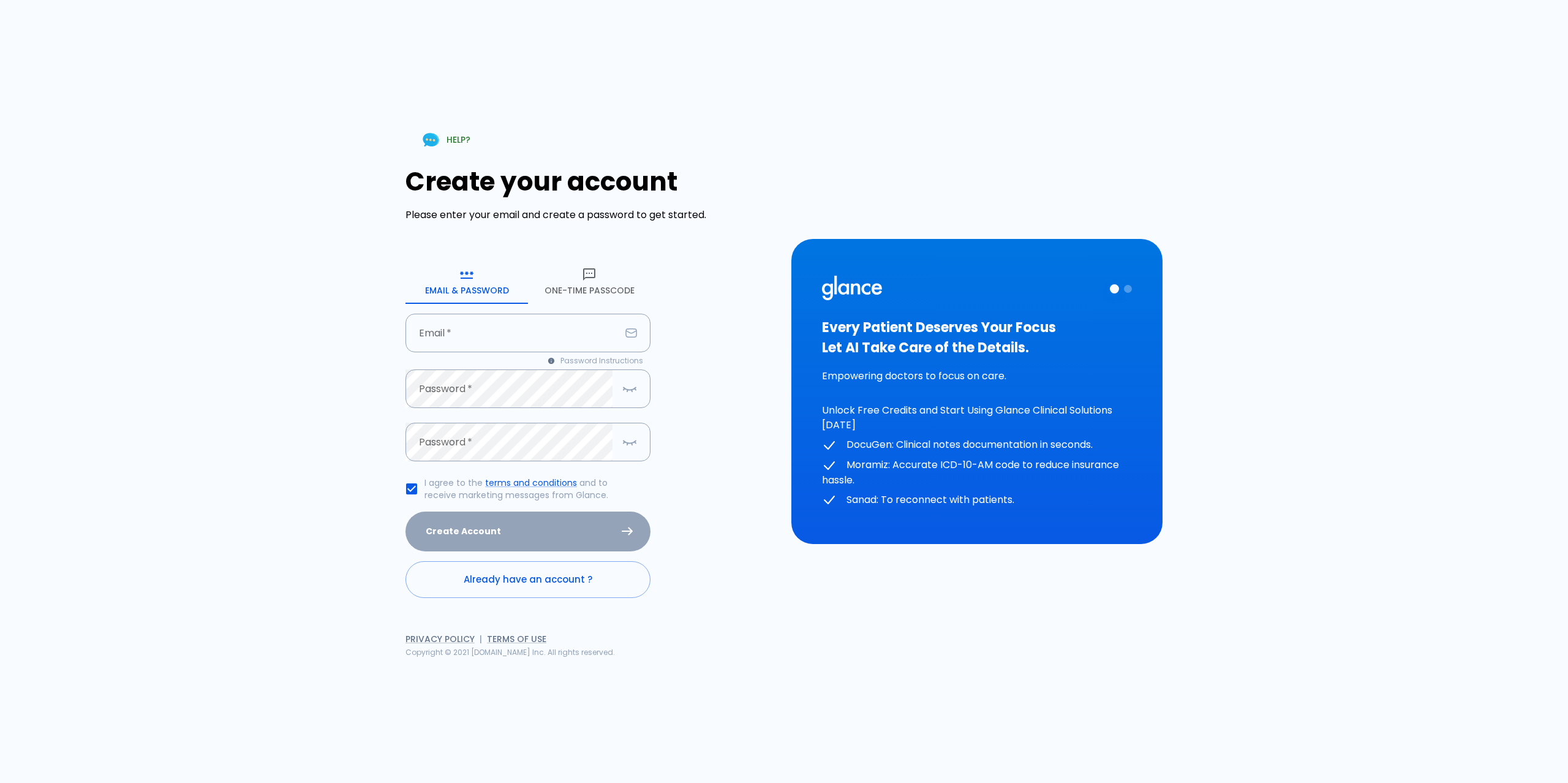
click at [570, 580] on link "Already have an account ?" at bounding box center [528, 578] width 245 height 37
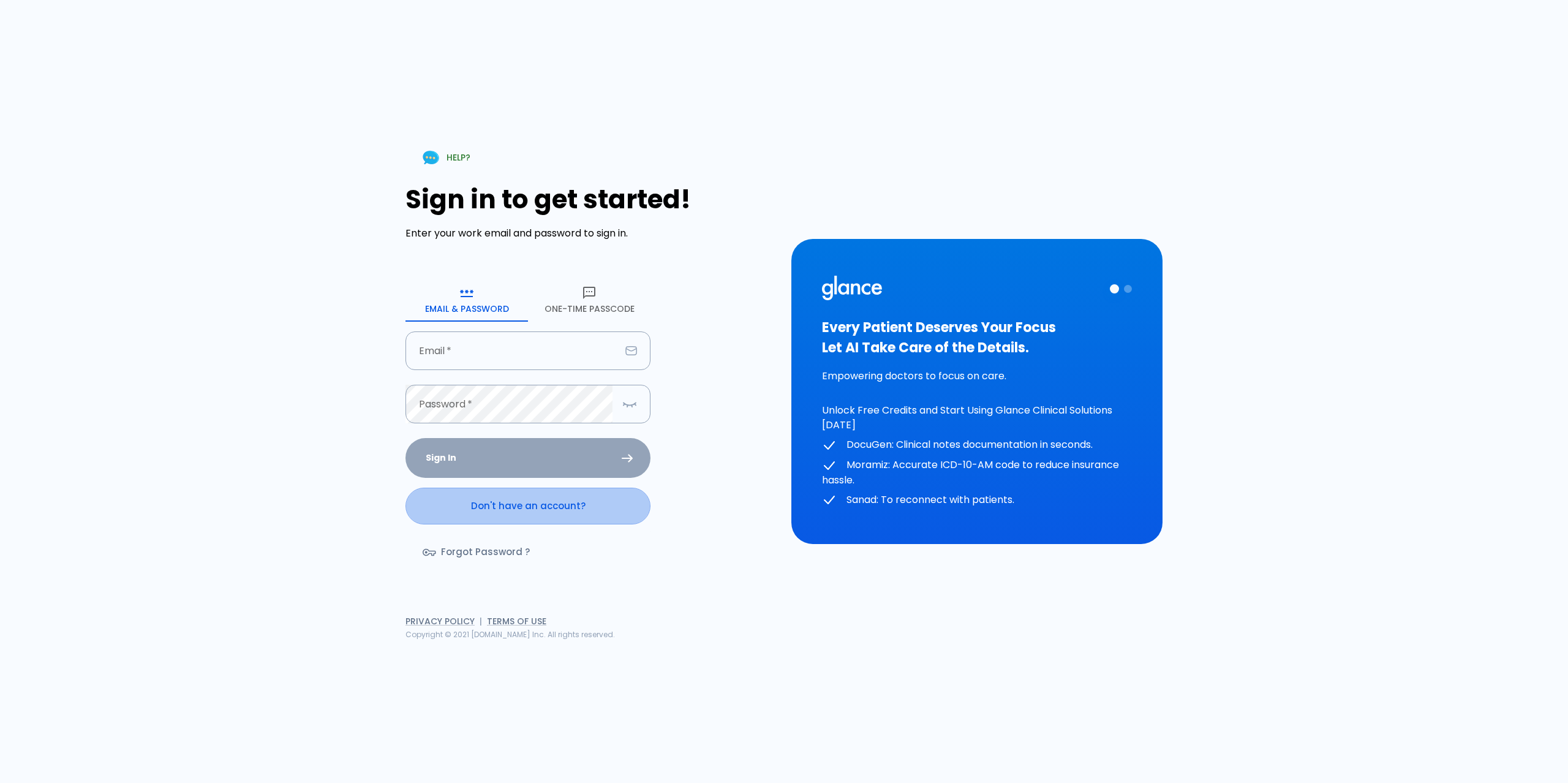
click at [547, 508] on link "Don't have an account?" at bounding box center [528, 505] width 245 height 37
